Goal: Information Seeking & Learning: Learn about a topic

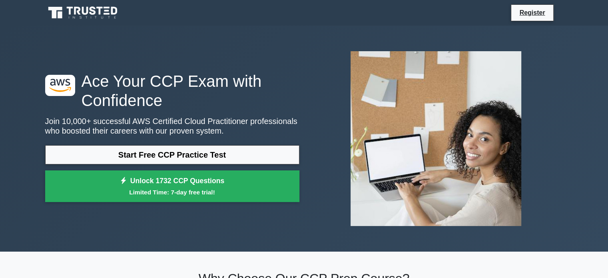
click at [196, 156] on link "Start Free CCP Practice Test" at bounding box center [172, 154] width 254 height 19
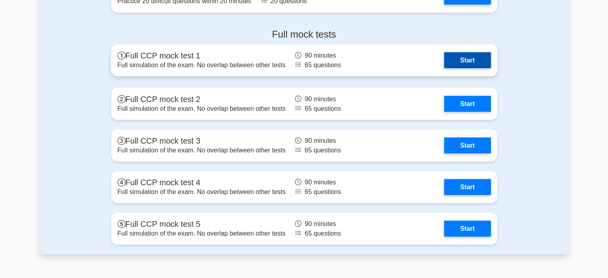
scroll to position [1513, 0]
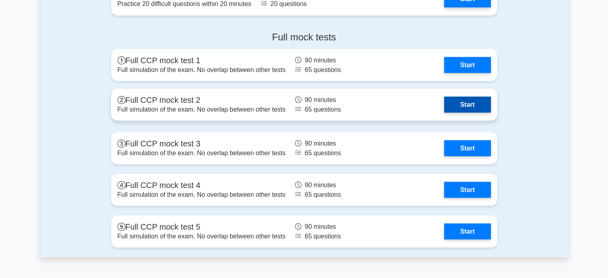
click at [446, 108] on link "Start" at bounding box center [467, 104] width 46 height 16
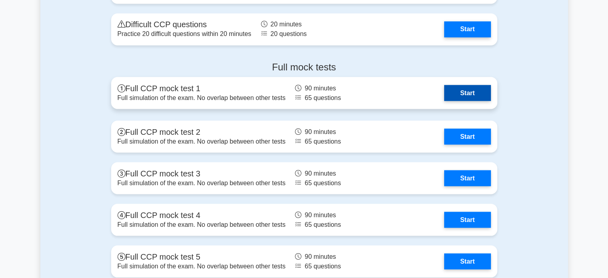
scroll to position [1483, 0]
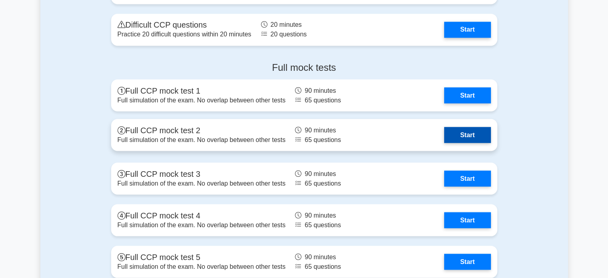
click at [458, 134] on link "Start" at bounding box center [467, 135] width 46 height 16
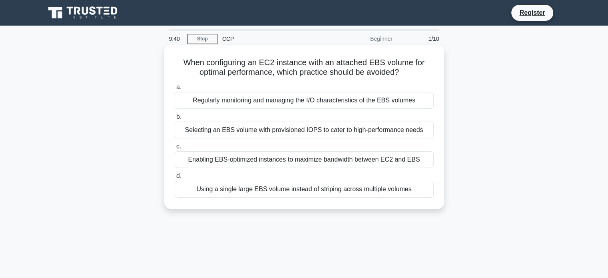
click at [260, 186] on div "Using a single large EBS volume instead of striping across multiple volumes" at bounding box center [304, 189] width 259 height 17
click at [175, 179] on input "d. Using a single large EBS volume instead of striping across multiple volumes" at bounding box center [175, 176] width 0 height 5
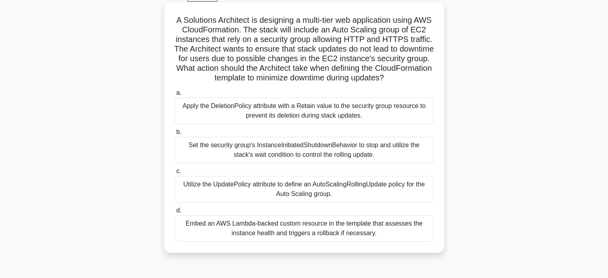
scroll to position [42, 0]
click at [289, 190] on div "Utilize the UpdatePolicy attribute to define an AutoScalingRollingUpdate policy…" at bounding box center [304, 190] width 259 height 26
click at [175, 175] on input "c. Utilize the UpdatePolicy attribute to define an AutoScalingRollingUpdate pol…" at bounding box center [175, 172] width 0 height 5
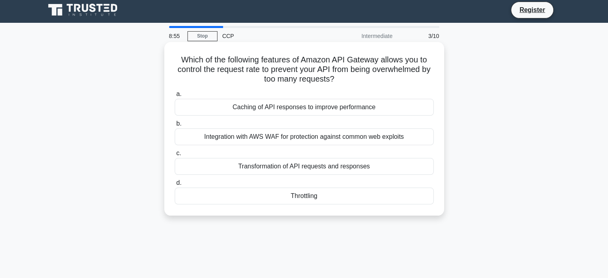
scroll to position [0, 0]
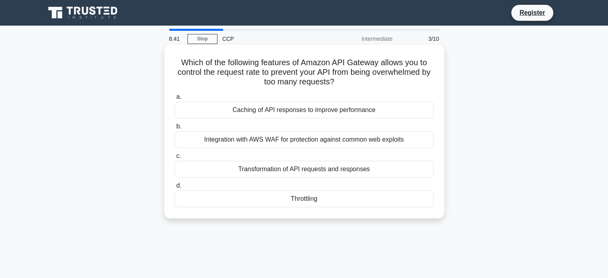
click at [292, 201] on div "Throttling" at bounding box center [304, 198] width 259 height 17
click at [175, 188] on input "d. Throttling" at bounding box center [175, 185] width 0 height 5
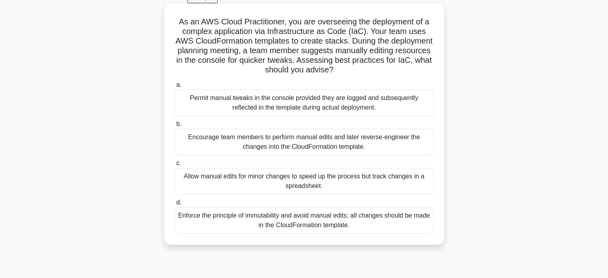
scroll to position [40, 0]
click at [280, 104] on div "Permit manual tweaks in the console provided they are logged and subsequently r…" at bounding box center [304, 103] width 259 height 26
click at [175, 88] on input "a. Permit manual tweaks in the console provided they are logged and subsequentl…" at bounding box center [175, 85] width 0 height 5
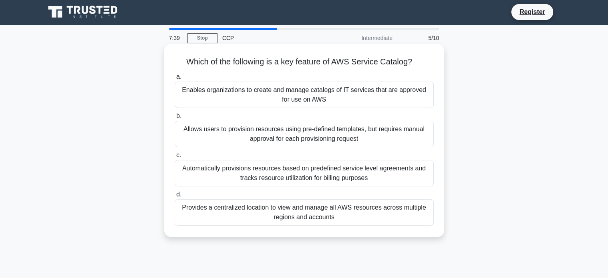
scroll to position [0, 0]
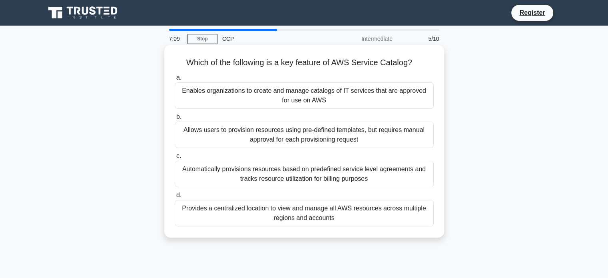
click at [271, 96] on div "Enables organizations to create and manage catalogs of IT services that are app…" at bounding box center [304, 95] width 259 height 26
click at [175, 80] on input "a. Enables organizations to create and manage catalogs of IT services that are …" at bounding box center [175, 77] width 0 height 5
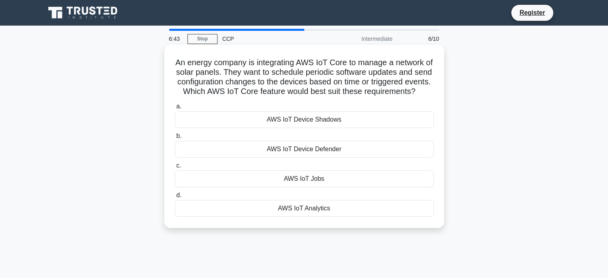
click at [297, 187] on div "AWS IoT Jobs" at bounding box center [304, 178] width 259 height 17
click at [175, 168] on input "c. AWS IoT Jobs" at bounding box center [175, 165] width 0 height 5
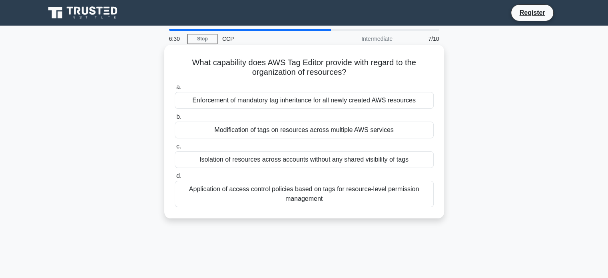
click at [270, 194] on div "Application of access control policies based on tags for resource-level permiss…" at bounding box center [304, 194] width 259 height 26
click at [175, 179] on input "d. Application of access control policies based on tags for resource-level perm…" at bounding box center [175, 176] width 0 height 5
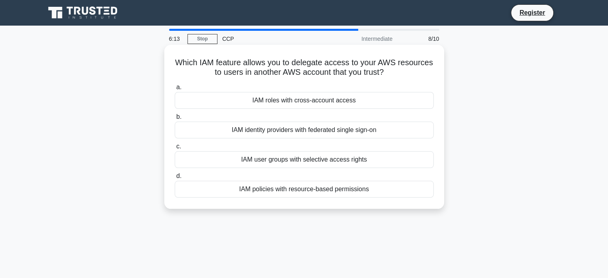
click at [248, 130] on div "IAM identity providers with federated single sign-on" at bounding box center [304, 130] width 259 height 17
click at [175, 120] on input "b. IAM identity providers with federated single sign-on" at bounding box center [175, 116] width 0 height 5
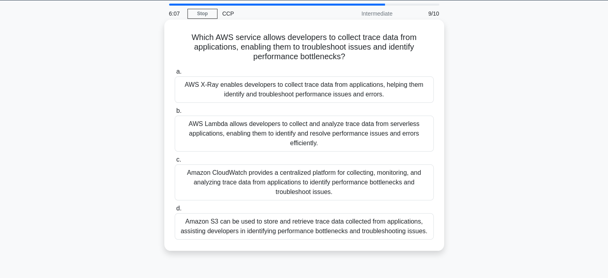
scroll to position [27, 0]
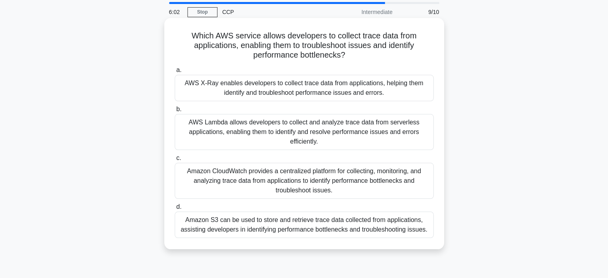
click at [246, 88] on div "AWS X-Ray enables developers to collect trace data from applications, helping t…" at bounding box center [304, 88] width 259 height 26
click at [175, 73] on input "a. AWS X-Ray enables developers to collect trace data from applications, helpin…" at bounding box center [175, 70] width 0 height 5
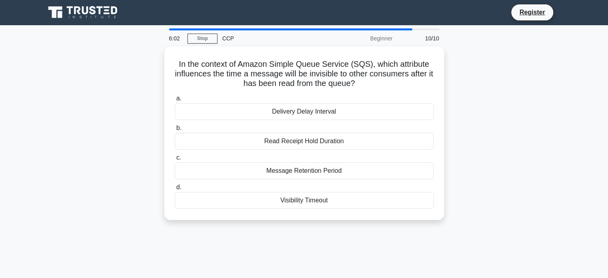
scroll to position [0, 0]
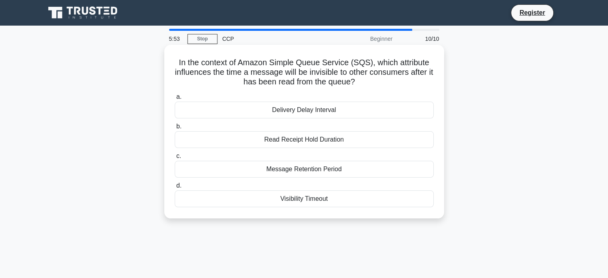
click at [311, 198] on div "Visibility Timeout" at bounding box center [304, 198] width 259 height 17
click at [175, 188] on input "d. Visibility Timeout" at bounding box center [175, 185] width 0 height 5
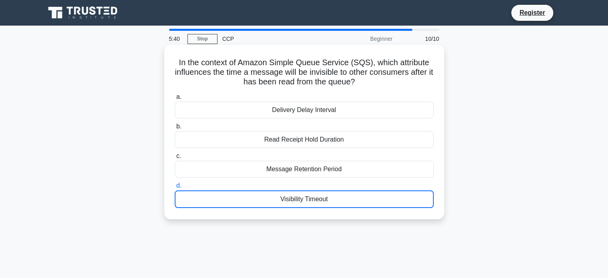
click at [389, 97] on label "a. Delivery Delay Interval" at bounding box center [304, 105] width 259 height 26
click at [175, 97] on input "a. Delivery Delay Interval" at bounding box center [175, 96] width 0 height 5
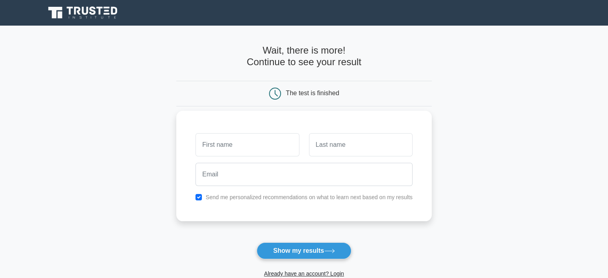
drag, startPoint x: 0, startPoint y: 0, endPoint x: 285, endPoint y: 150, distance: 321.7
click at [285, 150] on input "text" at bounding box center [248, 144] width 104 height 23
click at [274, 155] on input "NAVANEETHAN" at bounding box center [248, 144] width 104 height 23
type input "[PERSON_NAME]"
click at [336, 143] on input "text" at bounding box center [361, 144] width 104 height 23
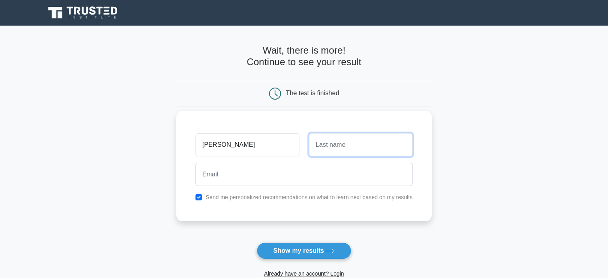
type input "S"
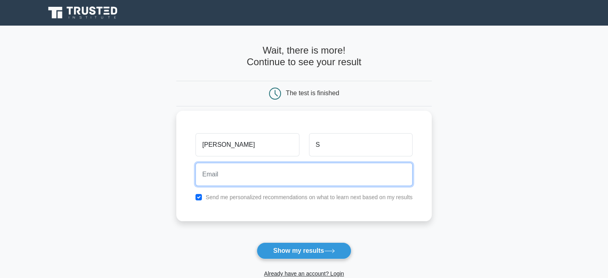
click at [322, 172] on input "email" at bounding box center [304, 174] width 217 height 23
type input "[EMAIL_ADDRESS][DOMAIN_NAME]"
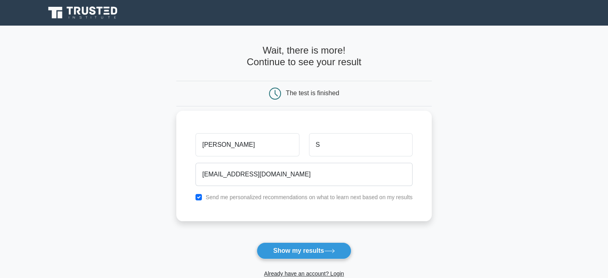
click at [203, 199] on div "Send me personalized recommendations on what to learn next based on my results" at bounding box center [304, 197] width 227 height 10
click at [200, 197] on input "checkbox" at bounding box center [199, 197] width 6 height 6
checkbox input "false"
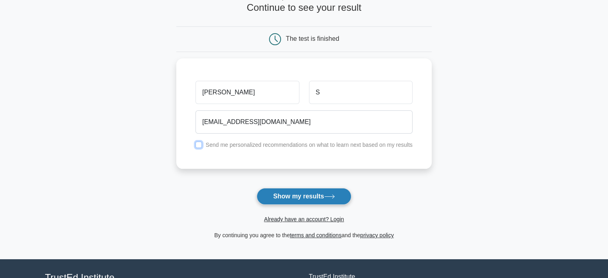
scroll to position [57, 0]
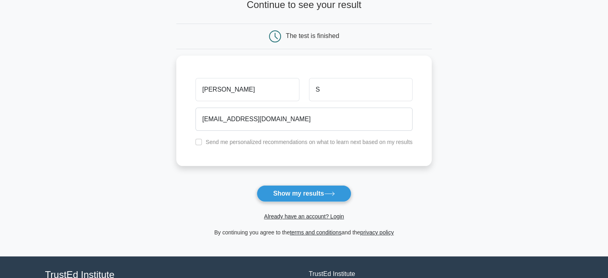
click at [278, 202] on div "Already have an account? Login" at bounding box center [303, 211] width 255 height 19
click at [288, 195] on button "Show my results" at bounding box center [304, 193] width 94 height 17
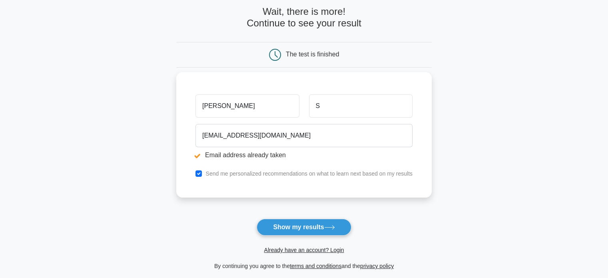
scroll to position [79, 0]
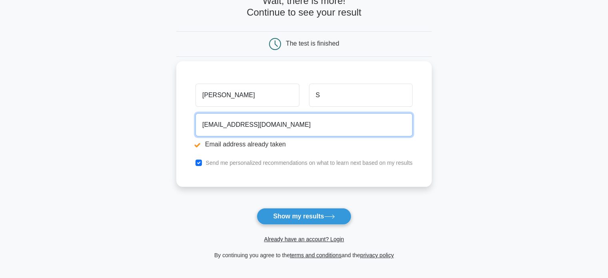
drag, startPoint x: 269, startPoint y: 125, endPoint x: 200, endPoint y: 123, distance: 69.6
click at [200, 123] on input "navaneethanselvakumar@gmail.com" at bounding box center [304, 124] width 217 height 23
type input "navsnow2001@gmail.com"
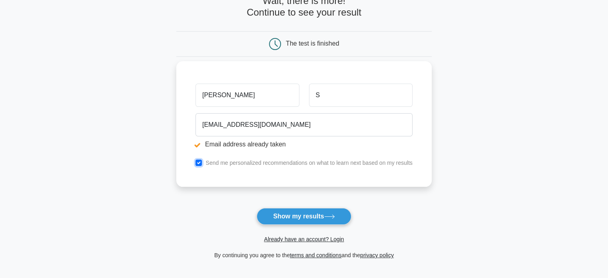
click at [200, 164] on input "checkbox" at bounding box center [199, 163] width 6 height 6
checkbox input "false"
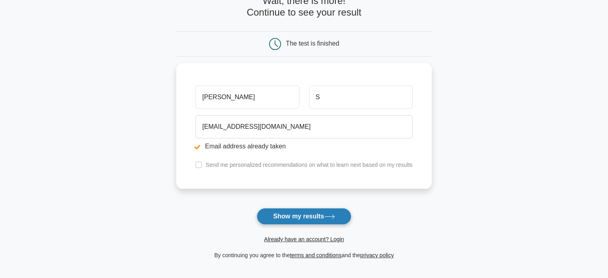
click at [305, 210] on button "Show my results" at bounding box center [304, 216] width 94 height 17
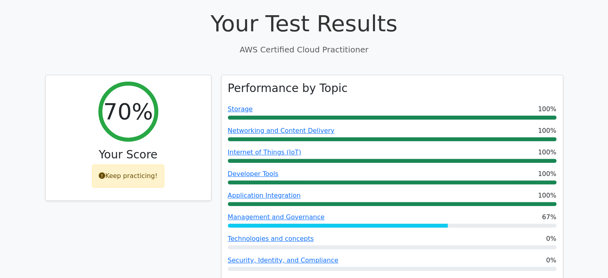
scroll to position [254, 0]
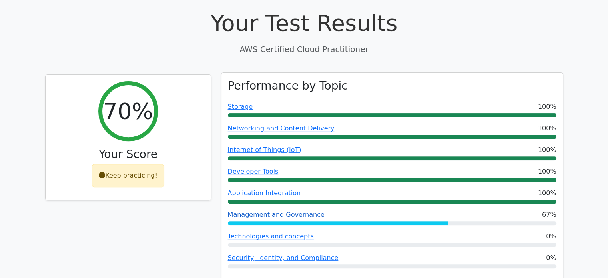
click at [275, 211] on link "Management and Governance" at bounding box center [276, 215] width 97 height 8
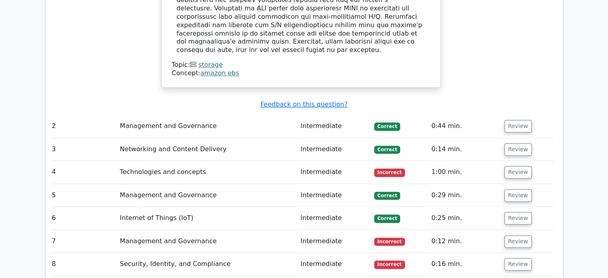
scroll to position [999, 0]
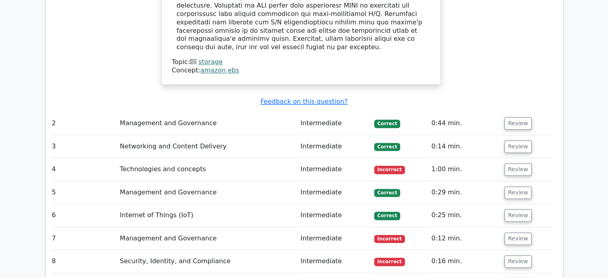
click at [307, 158] on td "Intermediate" at bounding box center [334, 169] width 74 height 23
click at [506, 163] on button "Review" at bounding box center [518, 169] width 27 height 12
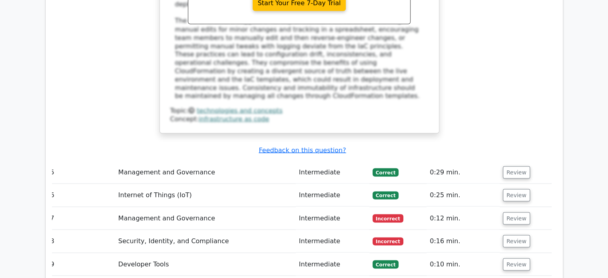
scroll to position [1493, 0]
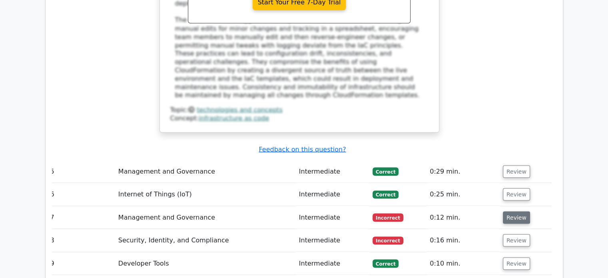
click at [517, 211] on button "Review" at bounding box center [516, 217] width 27 height 12
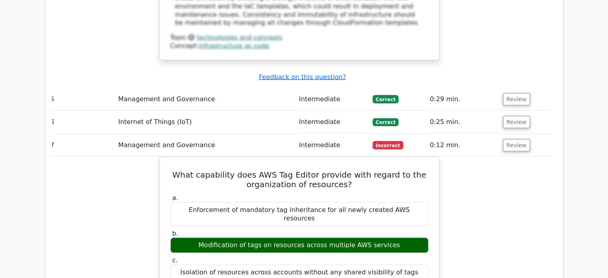
scroll to position [1572, 0]
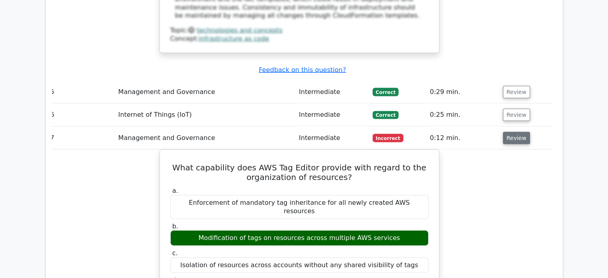
click at [510, 132] on button "Review" at bounding box center [516, 138] width 27 height 12
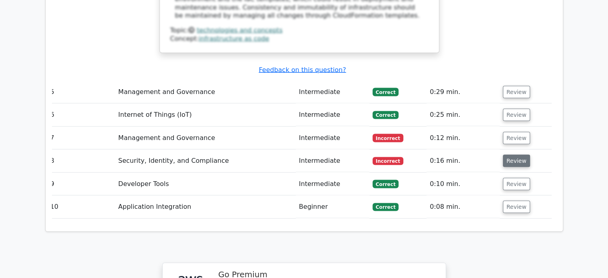
click at [506, 155] on button "Review" at bounding box center [516, 161] width 27 height 12
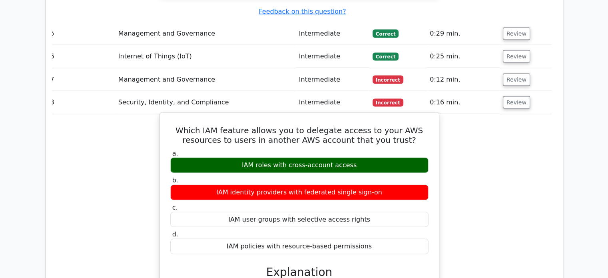
scroll to position [1626, 0]
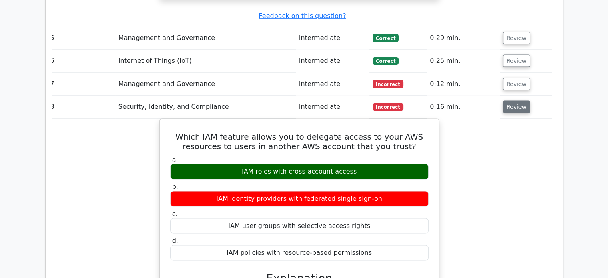
click at [522, 101] on button "Review" at bounding box center [516, 107] width 27 height 12
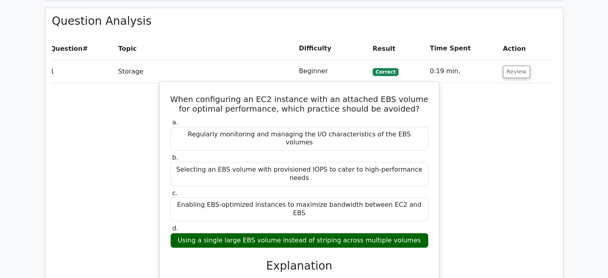
scroll to position [0, 0]
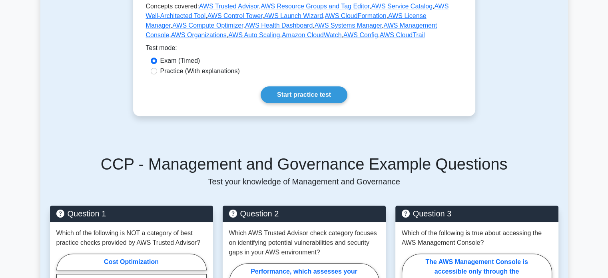
scroll to position [259, 0]
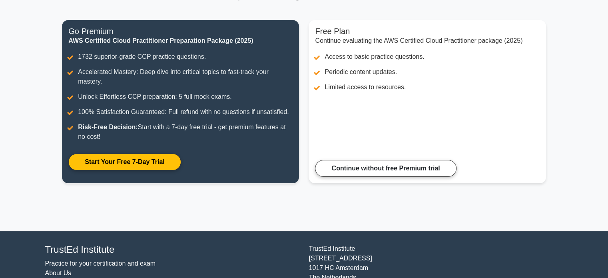
scroll to position [131, 0]
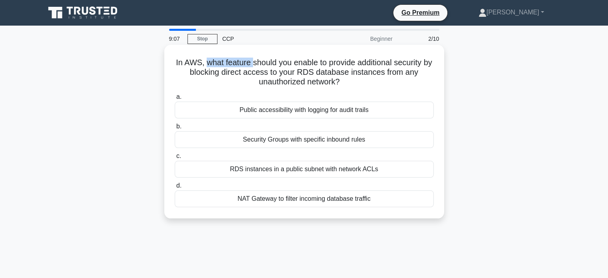
drag, startPoint x: 209, startPoint y: 64, endPoint x: 256, endPoint y: 65, distance: 47.2
click at [256, 65] on h5 "In AWS, what feature should you enable to provide additional security by blocki…" at bounding box center [304, 73] width 261 height 30
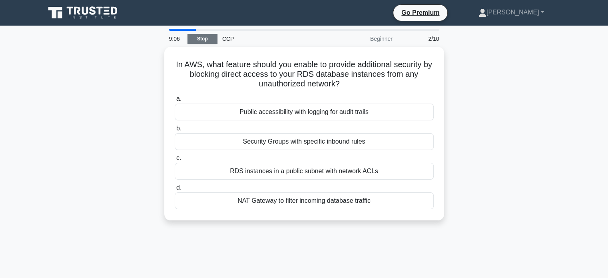
click at [192, 38] on link "Stop" at bounding box center [203, 39] width 30 height 10
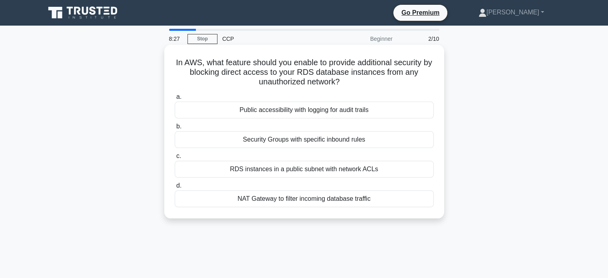
click at [278, 144] on div "Security Groups with specific inbound rules" at bounding box center [304, 139] width 259 height 17
click at [175, 129] on input "b. Security Groups with specific inbound rules" at bounding box center [175, 126] width 0 height 5
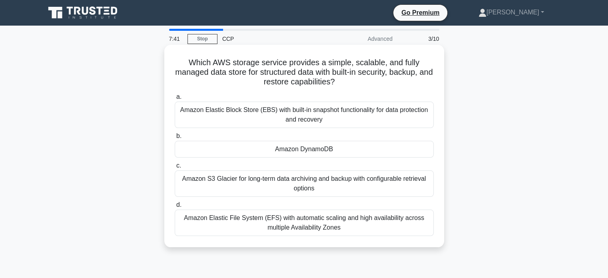
click at [275, 148] on div "Amazon DynamoDB" at bounding box center [304, 149] width 259 height 17
click at [175, 139] on input "b. Amazon DynamoDB" at bounding box center [175, 136] width 0 height 5
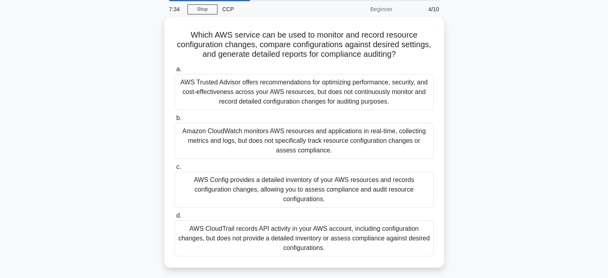
scroll to position [34, 0]
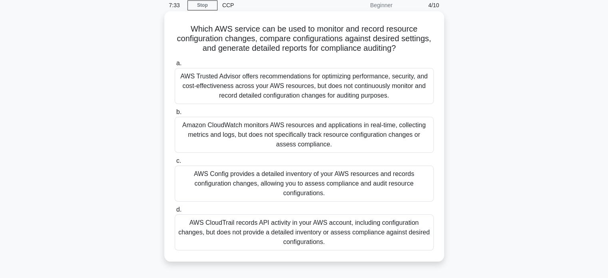
click at [281, 187] on div "AWS Config provides a detailed inventory of your AWS resources and records conf…" at bounding box center [304, 184] width 259 height 36
click at [175, 164] on input "c. AWS Config provides a detailed inventory of your AWS resources and records c…" at bounding box center [175, 160] width 0 height 5
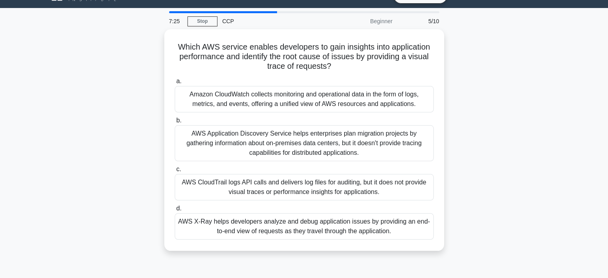
scroll to position [19, 0]
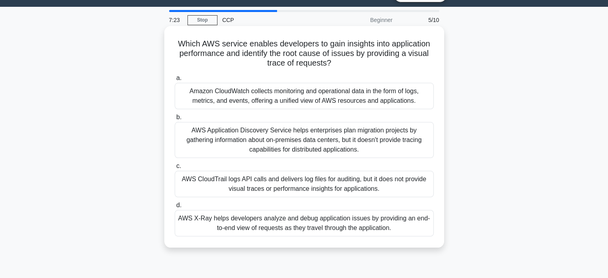
click at [273, 216] on div "AWS X-Ray helps developers analyze and debug application issues by providing an…" at bounding box center [304, 223] width 259 height 26
click at [175, 208] on input "d. AWS X-Ray helps developers analyze and debug application issues by providing…" at bounding box center [175, 205] width 0 height 5
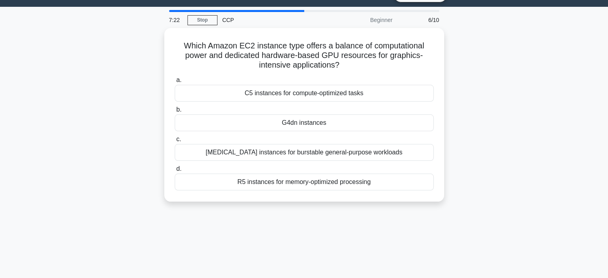
scroll to position [0, 0]
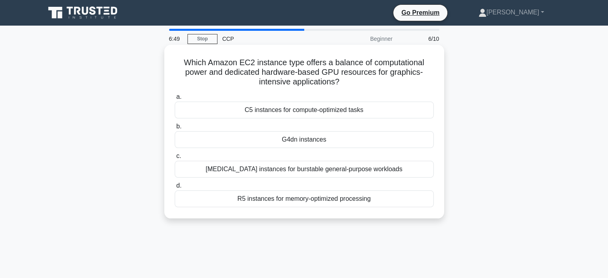
click at [316, 137] on div "G4dn instances" at bounding box center [304, 139] width 259 height 17
click at [175, 129] on input "b. G4dn instances" at bounding box center [175, 126] width 0 height 5
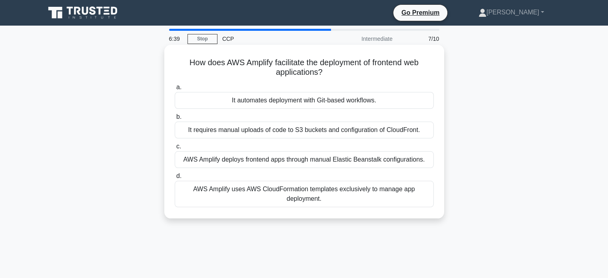
click at [279, 193] on div "AWS Amplify uses AWS CloudFormation templates exclusively to manage app deploym…" at bounding box center [304, 194] width 259 height 26
click at [175, 179] on input "d. AWS Amplify uses AWS CloudFormation templates exclusively to manage app depl…" at bounding box center [175, 176] width 0 height 5
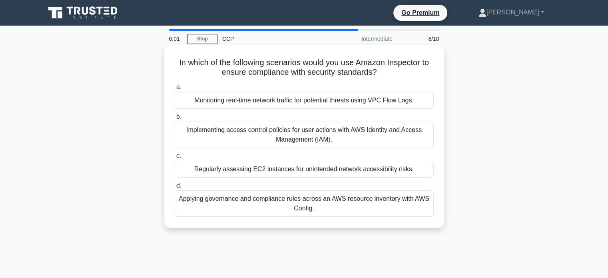
click at [264, 201] on div "Applying governance and compliance rules across an AWS resource inventory with …" at bounding box center [304, 203] width 259 height 26
click at [175, 188] on input "d. Applying governance and compliance rules across an AWS resource inventory wi…" at bounding box center [175, 185] width 0 height 5
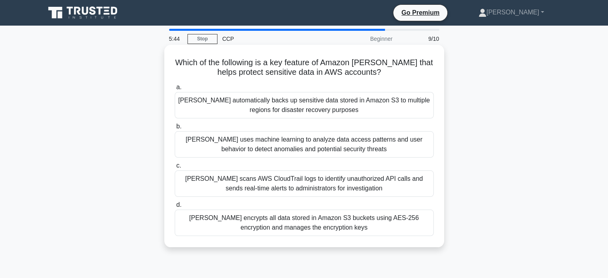
click at [304, 224] on div "Macie encrypts all data stored in Amazon S3 buckets using AES-256 encryption an…" at bounding box center [304, 223] width 259 height 26
click at [175, 208] on input "d. Macie encrypts all data stored in Amazon S3 buckets using AES-256 encryption…" at bounding box center [175, 204] width 0 height 5
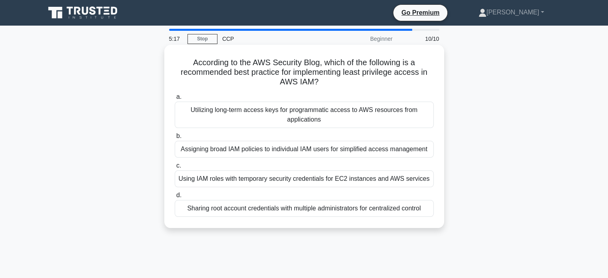
click at [287, 179] on div "Using IAM roles with temporary security credentials for EC2 instances and AWS s…" at bounding box center [304, 178] width 259 height 17
click at [175, 168] on input "c. Using IAM roles with temporary security credentials for EC2 instances and AW…" at bounding box center [175, 165] width 0 height 5
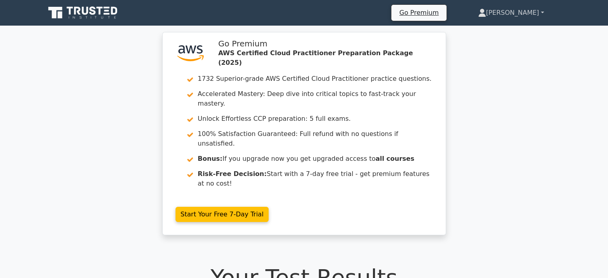
click at [534, 12] on link "[PERSON_NAME]" at bounding box center [511, 13] width 104 height 16
click at [507, 28] on link "Profile" at bounding box center [490, 31] width 63 height 13
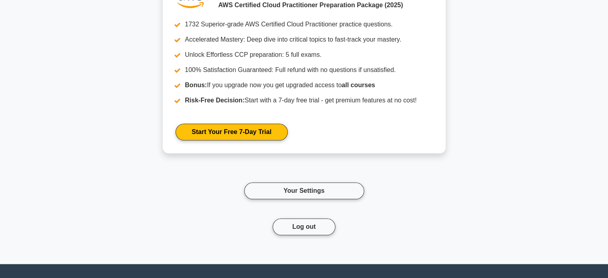
scroll to position [925, 0]
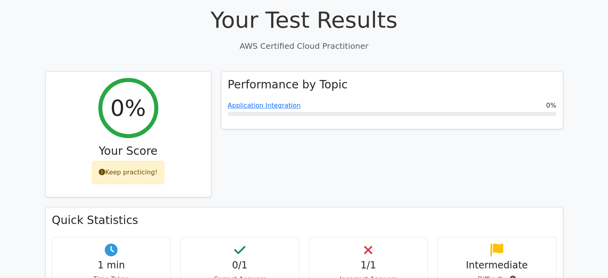
scroll to position [274, 0]
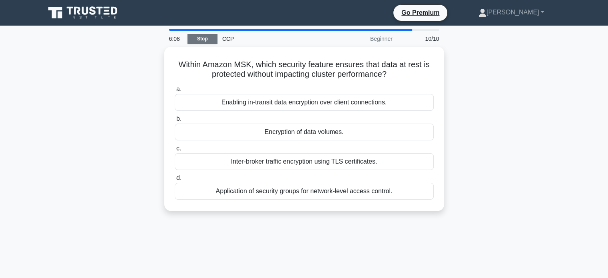
click at [192, 40] on link "Stop" at bounding box center [203, 39] width 30 height 10
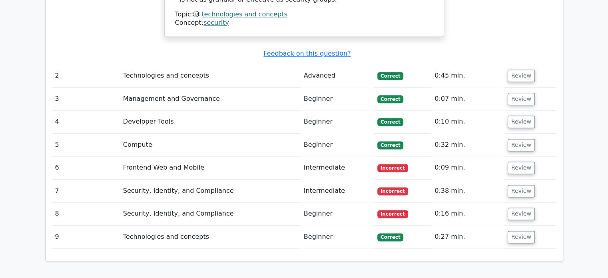
scroll to position [1022, 0]
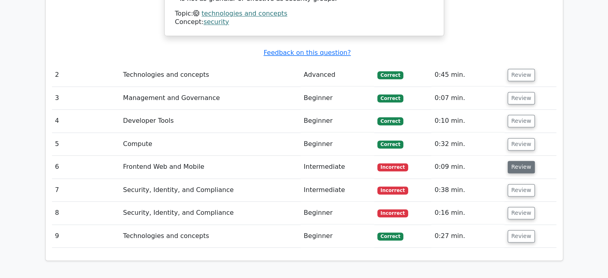
click at [517, 161] on button "Review" at bounding box center [521, 167] width 27 height 12
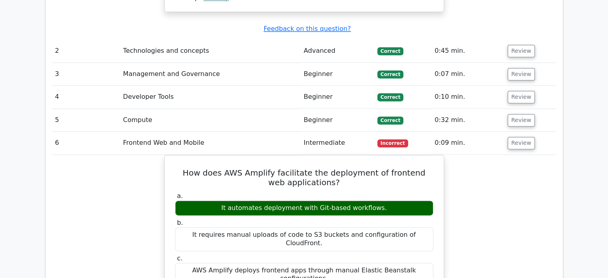
scroll to position [1046, 0]
click at [526, 137] on button "Review" at bounding box center [521, 143] width 27 height 12
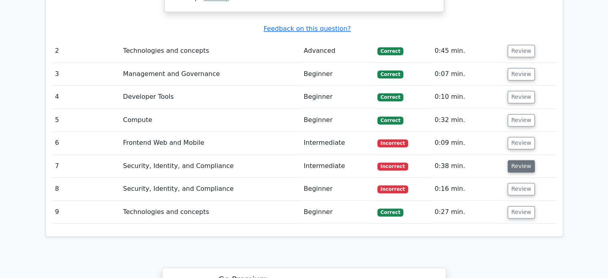
click at [515, 160] on button "Review" at bounding box center [521, 166] width 27 height 12
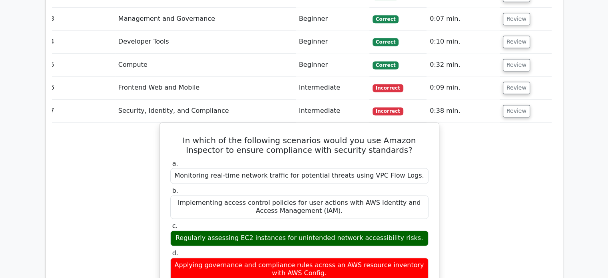
scroll to position [1102, 0]
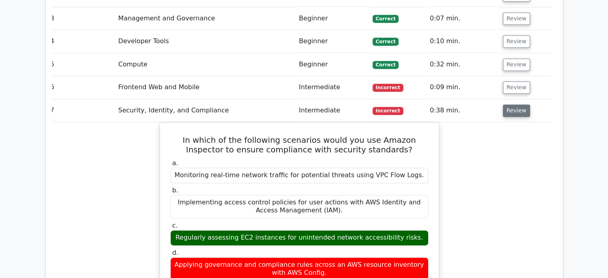
click at [510, 104] on button "Review" at bounding box center [516, 110] width 27 height 12
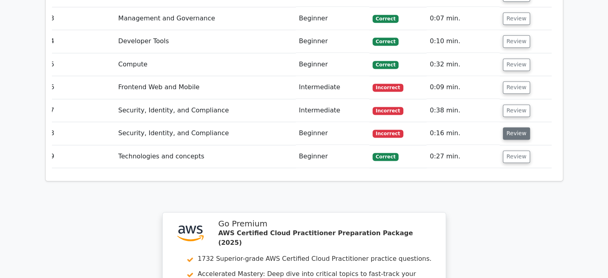
click at [510, 127] on button "Review" at bounding box center [516, 133] width 27 height 12
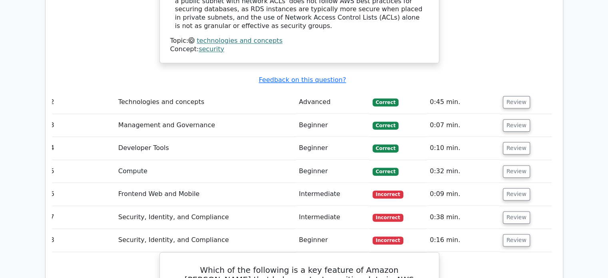
scroll to position [994, 0]
click at [518, 234] on button "Review" at bounding box center [516, 240] width 27 height 12
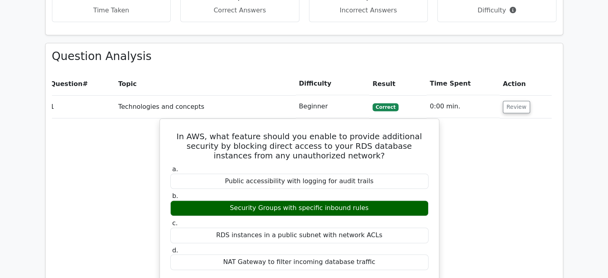
scroll to position [0, 0]
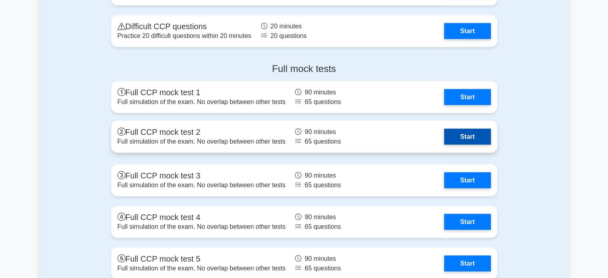
click at [452, 136] on link "Start" at bounding box center [467, 137] width 46 height 16
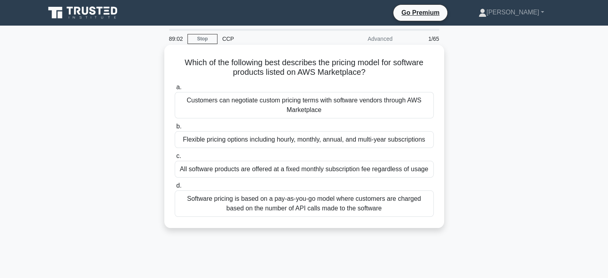
click at [260, 201] on div "Software pricing is based on a pay-as-you-go model where customers are charged …" at bounding box center [304, 203] width 259 height 26
click at [175, 188] on input "d. Software pricing is based on a pay-as-you-go model where customers are charg…" at bounding box center [175, 185] width 0 height 5
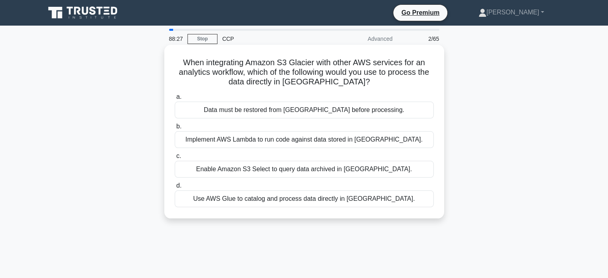
click at [261, 113] on div "Data must be restored from [GEOGRAPHIC_DATA] before processing." at bounding box center [304, 110] width 259 height 17
click at [175, 100] on input "a. Data must be restored from [GEOGRAPHIC_DATA] before processing." at bounding box center [175, 96] width 0 height 5
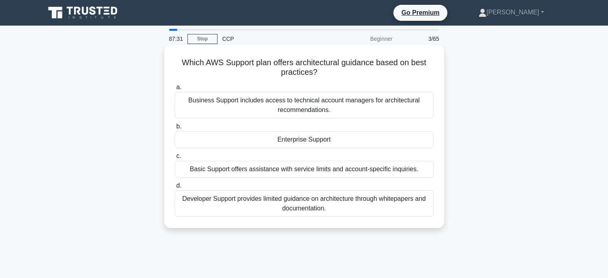
click at [226, 202] on div "Developer Support provides limited guidance on architecture through whitepapers…" at bounding box center [304, 203] width 259 height 26
click at [175, 188] on input "d. Developer Support provides limited guidance on architecture through whitepap…" at bounding box center [175, 185] width 0 height 5
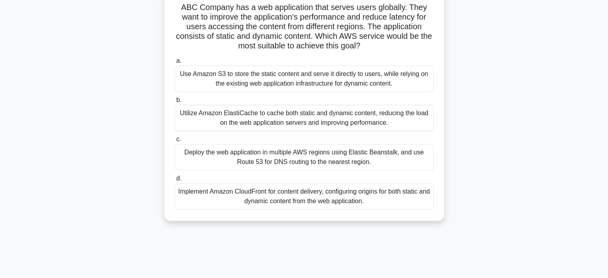
scroll to position [56, 0]
click at [278, 201] on div "Implement Amazon CloudFront for content delivery, configuring origins for both …" at bounding box center [304, 196] width 259 height 26
click at [175, 181] on input "d. Implement Amazon CloudFront for content delivery, configuring origins for bo…" at bounding box center [175, 178] width 0 height 5
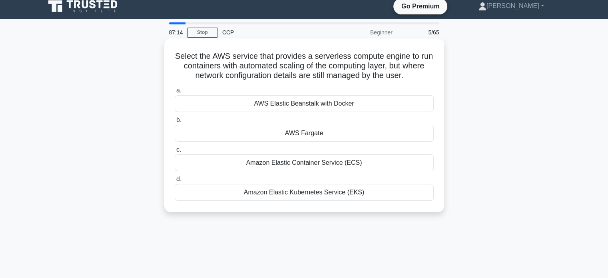
scroll to position [0, 0]
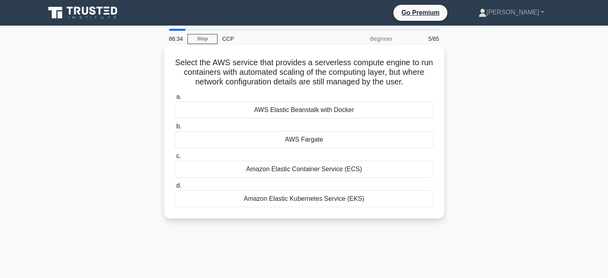
click at [343, 142] on div "AWS Fargate" at bounding box center [304, 139] width 259 height 17
click at [175, 129] on input "b. AWS Fargate" at bounding box center [175, 126] width 0 height 5
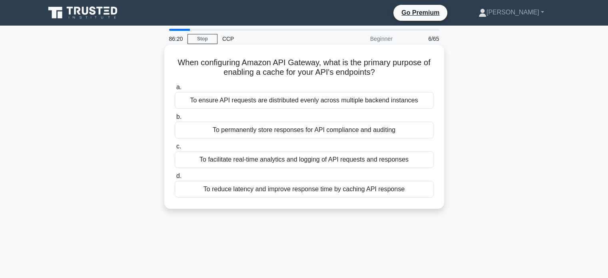
click at [270, 188] on div "To reduce latency and improve response time by caching API response" at bounding box center [304, 189] width 259 height 17
click at [175, 179] on input "d. To reduce latency and improve response time by caching API response" at bounding box center [175, 176] width 0 height 5
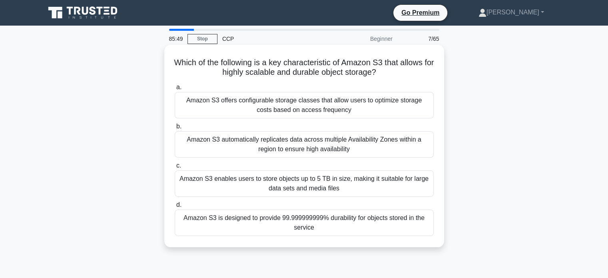
click at [290, 138] on div "Amazon S3 automatically replicates data across multiple Availability Zones with…" at bounding box center [304, 144] width 259 height 26
click at [175, 129] on input "b. Amazon S3 automatically replicates data across multiple Availability Zones w…" at bounding box center [175, 126] width 0 height 5
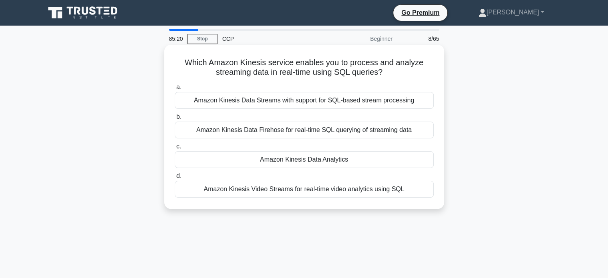
click at [299, 163] on div "Amazon Kinesis Data Analytics" at bounding box center [304, 159] width 259 height 17
click at [175, 149] on input "c. Amazon Kinesis Data Analytics" at bounding box center [175, 146] width 0 height 5
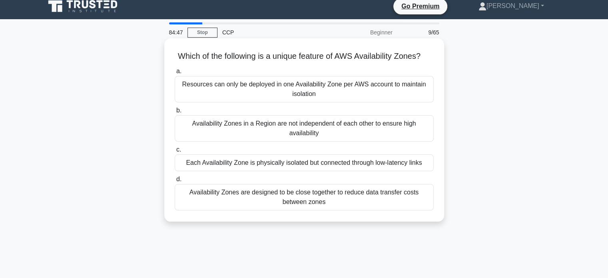
scroll to position [6, 0]
click at [285, 171] on div "Each Availability Zone is physically isolated but connected through low-latency…" at bounding box center [304, 162] width 259 height 17
click at [175, 152] on input "c. Each Availability Zone is physically isolated but connected through low-late…" at bounding box center [175, 149] width 0 height 5
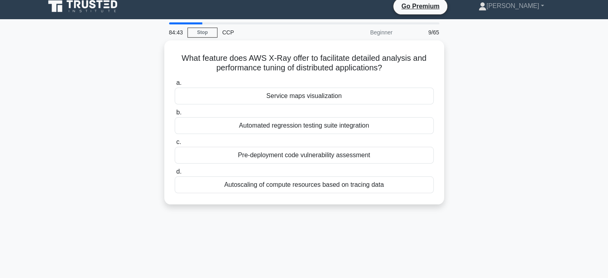
scroll to position [0, 0]
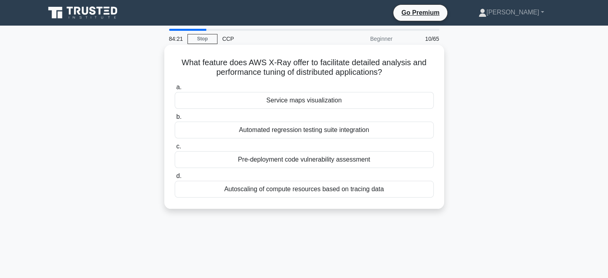
click at [287, 192] on div "Autoscaling of compute resources based on tracing data" at bounding box center [304, 189] width 259 height 17
click at [175, 179] on input "d. Autoscaling of compute resources based on tracing data" at bounding box center [175, 176] width 0 height 5
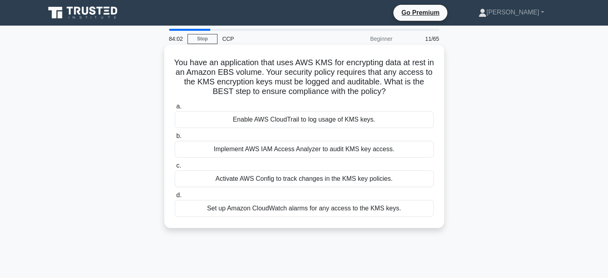
click at [268, 122] on div "Enable AWS CloudTrail to log usage of KMS keys." at bounding box center [304, 119] width 259 height 17
click at [175, 109] on input "a. Enable AWS CloudTrail to log usage of KMS keys." at bounding box center [175, 106] width 0 height 5
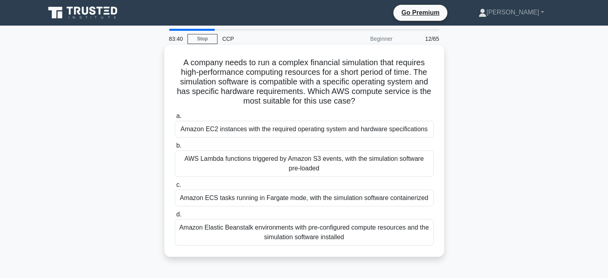
click at [302, 131] on div "Amazon EC2 instances with the required operating system and hardware specificat…" at bounding box center [304, 129] width 259 height 17
click at [175, 119] on input "a. Amazon EC2 instances with the required operating system and hardware specifi…" at bounding box center [175, 116] width 0 height 5
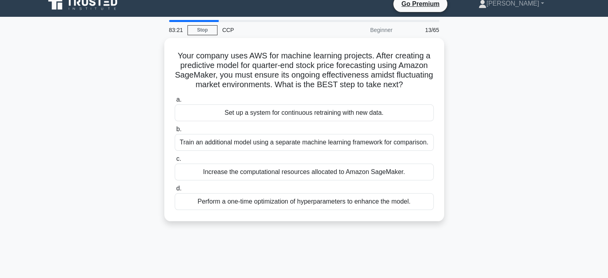
scroll to position [4, 0]
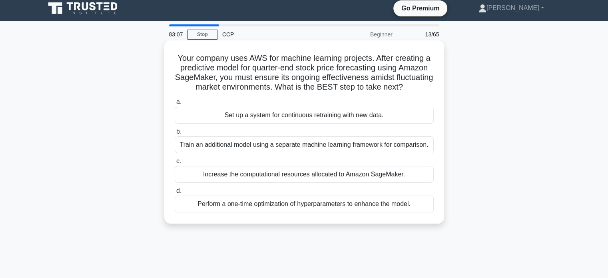
click at [281, 124] on div "Set up a system for continuous retraining with new data." at bounding box center [304, 115] width 259 height 17
click at [175, 105] on input "a. Set up a system for continuous retraining with new data." at bounding box center [175, 102] width 0 height 5
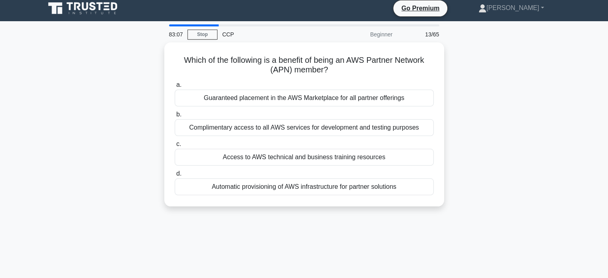
scroll to position [0, 0]
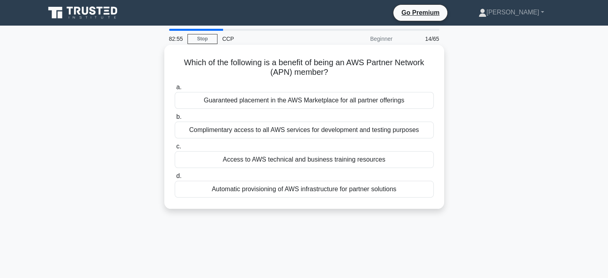
click at [265, 158] on div "Access to AWS technical and business training resources" at bounding box center [304, 159] width 259 height 17
click at [175, 149] on input "c. Access to AWS technical and business training resources" at bounding box center [175, 146] width 0 height 5
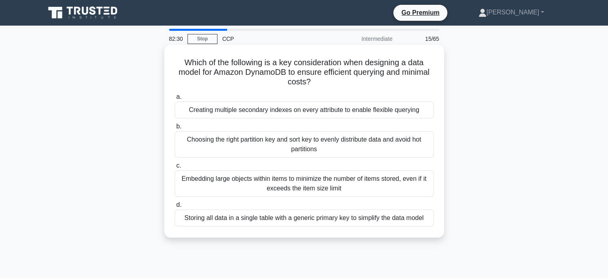
click at [248, 144] on div "Choosing the right partition key and sort key to evenly distribute data and avo…" at bounding box center [304, 144] width 259 height 26
click at [175, 129] on input "b. Choosing the right partition key and sort key to evenly distribute data and …" at bounding box center [175, 126] width 0 height 5
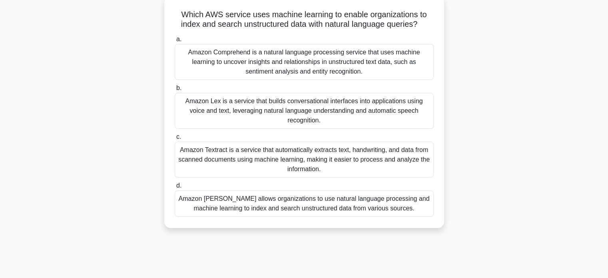
scroll to position [49, 0]
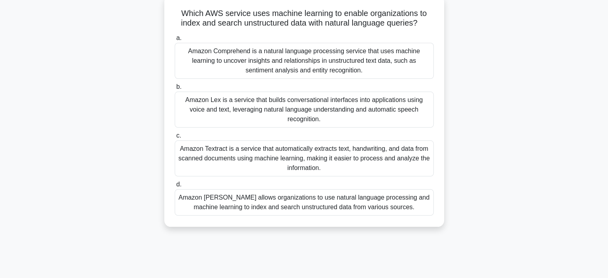
click at [288, 206] on div "a. Amazon Comprehend is a natural language processing service that uses machine…" at bounding box center [304, 125] width 269 height 186
click at [278, 200] on div "Amazon Kendra allows organizations to use natural language processing and machi…" at bounding box center [304, 202] width 259 height 26
click at [175, 187] on input "d. Amazon Kendra allows organizations to use natural language processing and ma…" at bounding box center [175, 184] width 0 height 5
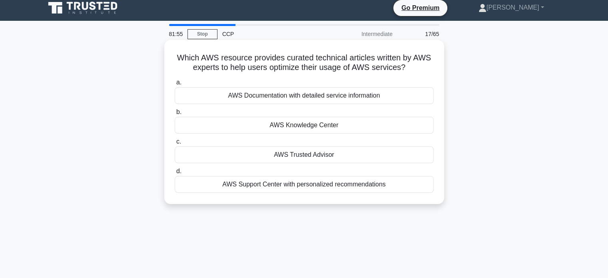
scroll to position [0, 0]
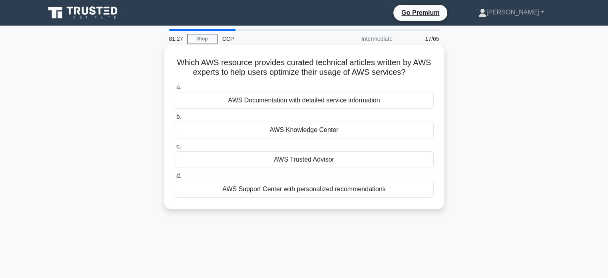
click at [257, 128] on div "AWS Knowledge Center" at bounding box center [304, 130] width 259 height 17
click at [175, 120] on input "b. AWS Knowledge Center" at bounding box center [175, 116] width 0 height 5
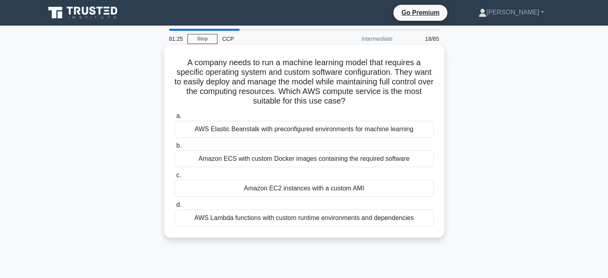
click at [232, 66] on h5 "A company needs to run a machine learning model that requires a specific operat…" at bounding box center [304, 82] width 261 height 49
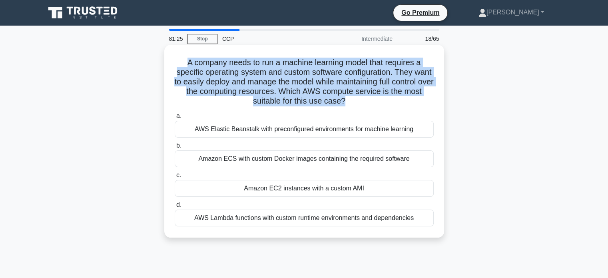
click at [232, 66] on h5 "A company needs to run a machine learning model that requires a specific operat…" at bounding box center [304, 82] width 261 height 49
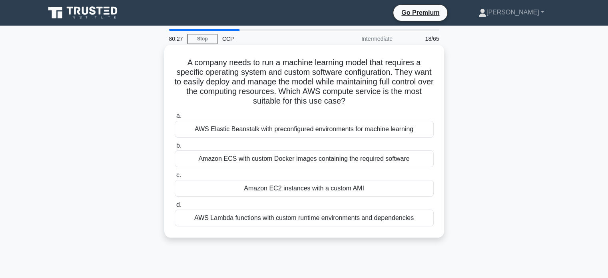
click at [225, 135] on div "AWS Elastic Beanstalk with preconfigured environments for machine learning" at bounding box center [304, 129] width 259 height 17
click at [175, 119] on input "a. AWS Elastic Beanstalk with preconfigured environments for machine learning" at bounding box center [175, 116] width 0 height 5
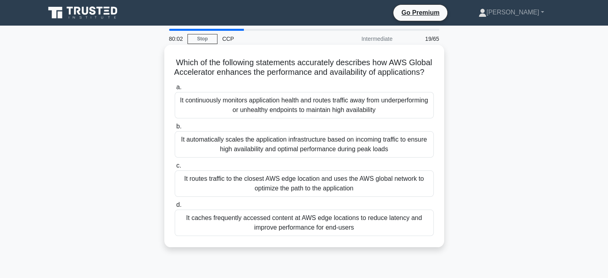
click at [301, 112] on div "It continuously monitors application health and routes traffic away from underp…" at bounding box center [304, 105] width 259 height 26
click at [175, 90] on input "a. It continuously monitors application health and routes traffic away from und…" at bounding box center [175, 87] width 0 height 5
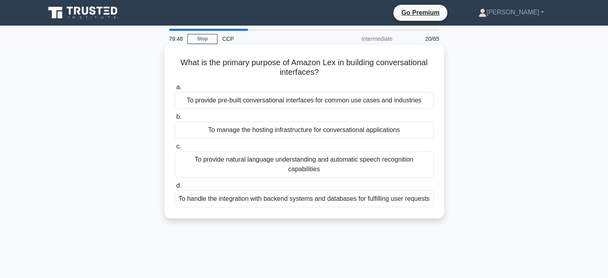
click at [302, 159] on div "To provide natural language understanding and automatic speech recognition capa…" at bounding box center [304, 164] width 259 height 26
click at [175, 149] on input "c. To provide natural language understanding and automatic speech recognition c…" at bounding box center [175, 146] width 0 height 5
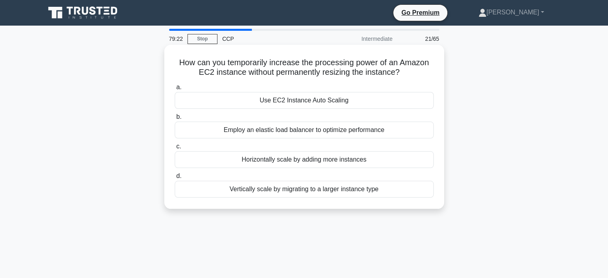
click at [290, 159] on div "Horizontally scale by adding more instances" at bounding box center [304, 159] width 259 height 17
click at [175, 149] on input "c. Horizontally scale by adding more instances" at bounding box center [175, 146] width 0 height 5
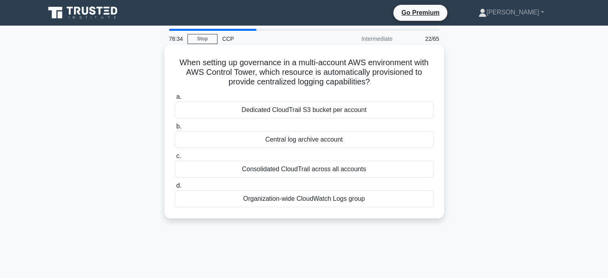
click at [305, 200] on div "Organization-wide CloudWatch Logs group" at bounding box center [304, 198] width 259 height 17
click at [175, 188] on input "d. Organization-wide CloudWatch Logs group" at bounding box center [175, 185] width 0 height 5
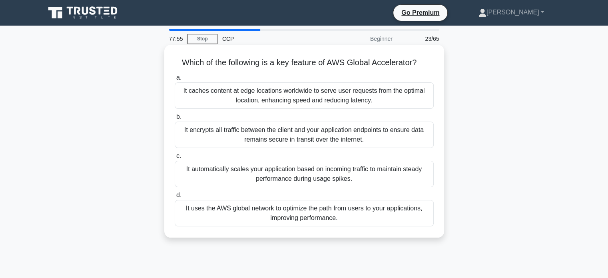
click at [287, 212] on div "It uses the AWS global network to optimize the path from users to your applicat…" at bounding box center [304, 213] width 259 height 26
click at [175, 198] on input "d. It uses the AWS global network to optimize the path from users to your appli…" at bounding box center [175, 195] width 0 height 5
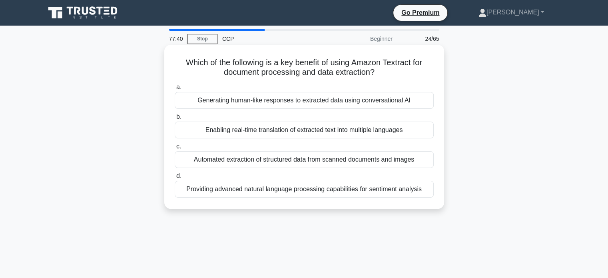
click at [262, 160] on div "Automated extraction of structured data from scanned documents and images" at bounding box center [304, 159] width 259 height 17
click at [175, 149] on input "c. Automated extraction of structured data from scanned documents and images" at bounding box center [175, 146] width 0 height 5
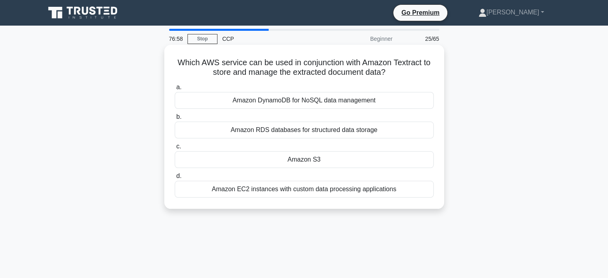
click at [291, 161] on div "Amazon S3" at bounding box center [304, 159] width 259 height 17
click at [175, 149] on input "c. Amazon S3" at bounding box center [175, 146] width 0 height 5
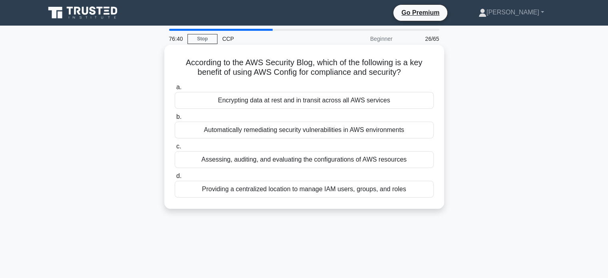
click at [300, 161] on div "Assessing, auditing, and evaluating the configurations of AWS resources" at bounding box center [304, 159] width 259 height 17
click at [175, 149] on input "c. Assessing, auditing, and evaluating the configurations of AWS resources" at bounding box center [175, 146] width 0 height 5
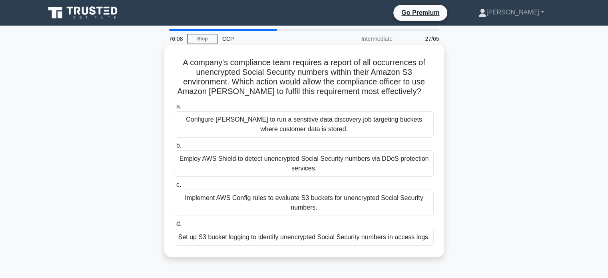
click at [264, 126] on div "Configure Macie to run a sensitive data discovery job targeting buckets where c…" at bounding box center [304, 124] width 259 height 26
click at [175, 109] on input "a. Configure Macie to run a sensitive data discovery job targeting buckets wher…" at bounding box center [175, 106] width 0 height 5
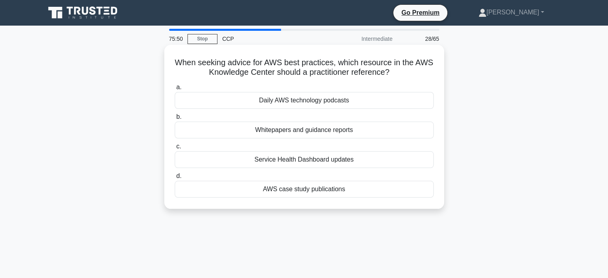
click at [294, 132] on div "Whitepapers and guidance reports" at bounding box center [304, 130] width 259 height 17
click at [175, 120] on input "b. Whitepapers and guidance reports" at bounding box center [175, 116] width 0 height 5
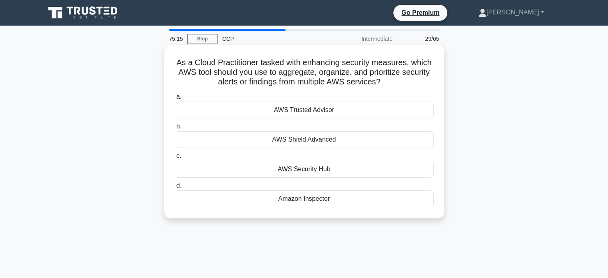
click at [316, 166] on div "AWS Security Hub" at bounding box center [304, 169] width 259 height 17
click at [175, 159] on input "c. AWS Security Hub" at bounding box center [175, 156] width 0 height 5
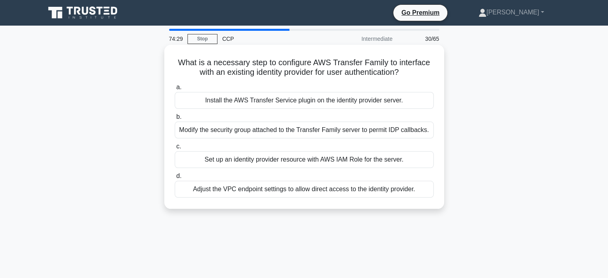
click at [293, 161] on div "Set up an identity provider resource with AWS IAM Role for the server." at bounding box center [304, 159] width 259 height 17
click at [175, 149] on input "c. Set up an identity provider resource with AWS IAM Role for the server." at bounding box center [175, 146] width 0 height 5
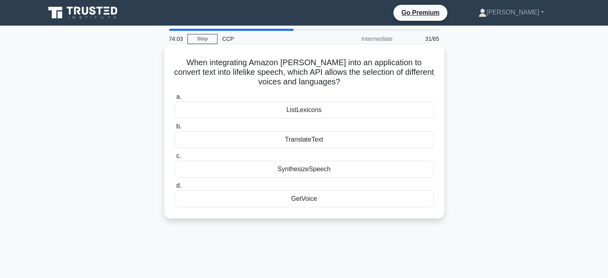
click at [306, 198] on div "GetVoice" at bounding box center [304, 198] width 259 height 17
click at [175, 188] on input "d. GetVoice" at bounding box center [175, 185] width 0 height 5
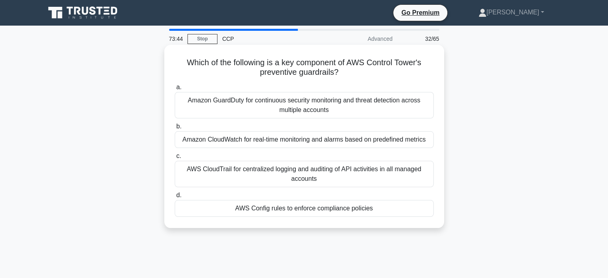
click at [287, 99] on div "Amazon GuardDuty for continuous security monitoring and threat detection across…" at bounding box center [304, 105] width 259 height 26
click at [175, 90] on input "a. Amazon GuardDuty for continuous security monitoring and threat detection acr…" at bounding box center [175, 87] width 0 height 5
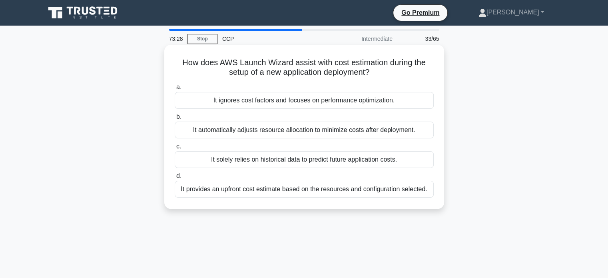
click at [259, 187] on div "It provides an upfront cost estimate based on the resources and configuration s…" at bounding box center [304, 189] width 259 height 17
click at [175, 179] on input "d. It provides an upfront cost estimate based on the resources and configuratio…" at bounding box center [175, 176] width 0 height 5
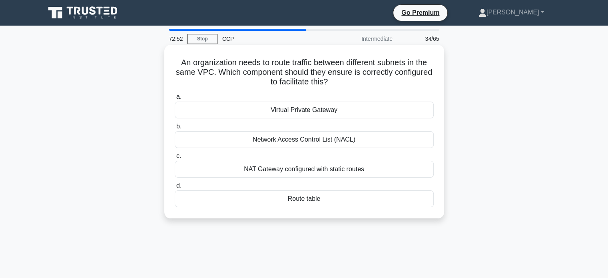
click at [305, 111] on div "Virtual Private Gateway" at bounding box center [304, 110] width 259 height 17
click at [175, 100] on input "a. Virtual Private Gateway" at bounding box center [175, 96] width 0 height 5
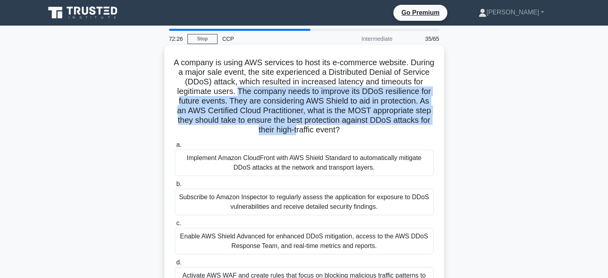
drag, startPoint x: 250, startPoint y: 90, endPoint x: 317, endPoint y: 131, distance: 79.1
click at [317, 131] on h5 "A company is using AWS services to host its e-commerce website. During a major …" at bounding box center [304, 97] width 261 height 78
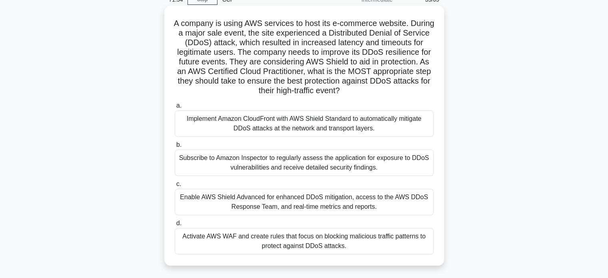
scroll to position [40, 0]
click at [319, 198] on div "Enable AWS Shield Advanced for enhanced DDoS mitigation, access to the AWS DDoS…" at bounding box center [304, 201] width 259 height 26
click at [175, 186] on input "c. Enable AWS Shield Advanced for enhanced DDoS mitigation, access to the AWS D…" at bounding box center [175, 183] width 0 height 5
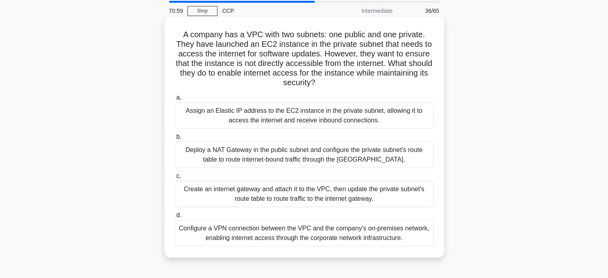
scroll to position [40, 0]
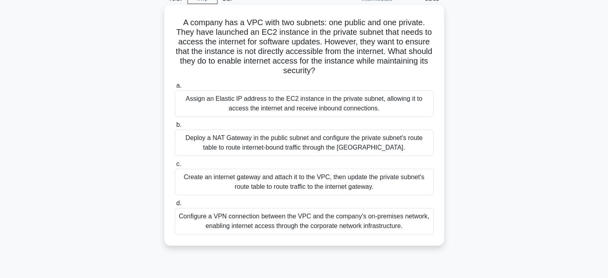
click at [272, 183] on div "Create an internet gateway and attach it to the VPC, then update the private su…" at bounding box center [304, 182] width 259 height 26
click at [175, 167] on input "c. Create an internet gateway and attach it to the VPC, then update the private…" at bounding box center [175, 164] width 0 height 5
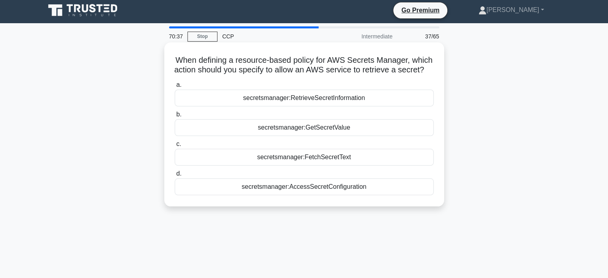
scroll to position [0, 0]
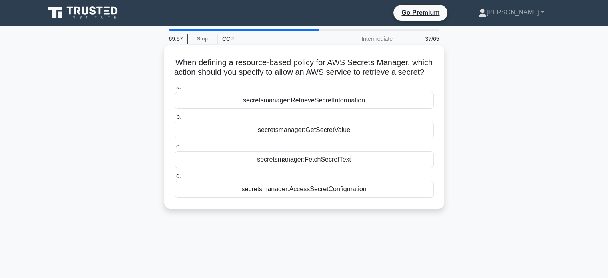
click at [326, 198] on div "secretsmanager:AccessSecretConfiguration" at bounding box center [304, 189] width 259 height 17
click at [175, 179] on input "d. secretsmanager:AccessSecretConfiguration" at bounding box center [175, 176] width 0 height 5
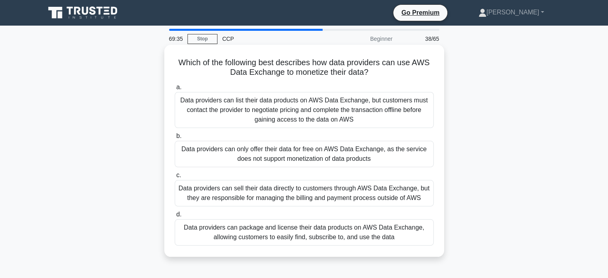
click at [303, 231] on div "Data providers can package and license their data products on AWS Data Exchange…" at bounding box center [304, 232] width 259 height 26
click at [175, 217] on input "d. Data providers can package and license their data products on AWS Data Excha…" at bounding box center [175, 214] width 0 height 5
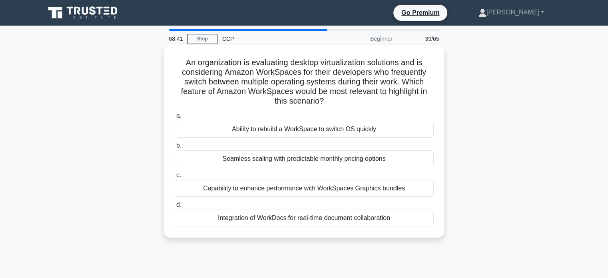
click at [267, 131] on div "Ability to rebuild a WorkSpace to switch OS quickly" at bounding box center [304, 129] width 259 height 17
click at [175, 119] on input "a. Ability to rebuild a WorkSpace to switch OS quickly" at bounding box center [175, 116] width 0 height 5
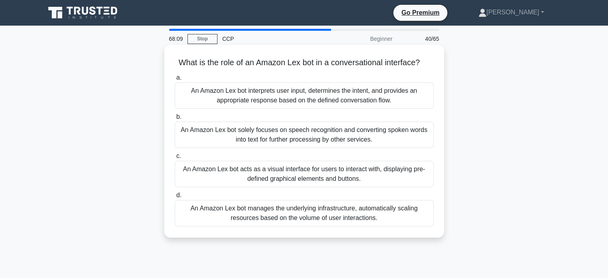
click at [286, 100] on div "An Amazon Lex bot interprets user input, determines the intent, and provides an…" at bounding box center [304, 95] width 259 height 26
click at [175, 80] on input "a. An Amazon Lex bot interprets user input, determines the intent, and provides…" at bounding box center [175, 77] width 0 height 5
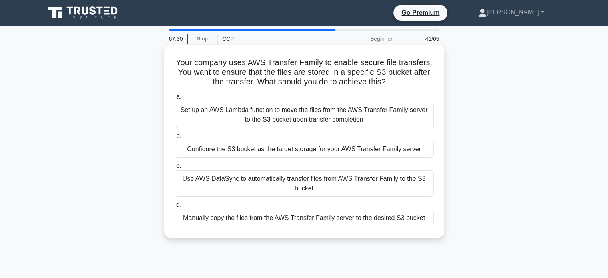
click at [299, 178] on div "Use AWS DataSync to automatically transfer files from AWS Transfer Family to th…" at bounding box center [304, 183] width 259 height 26
click at [175, 168] on input "c. Use AWS DataSync to automatically transfer files from AWS Transfer Family to…" at bounding box center [175, 165] width 0 height 5
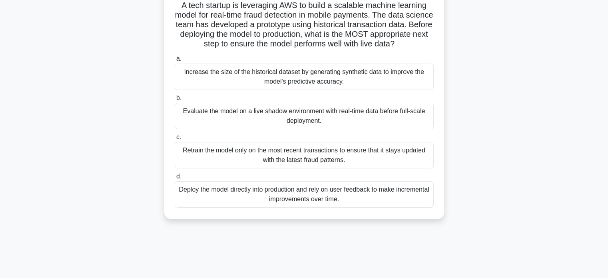
scroll to position [58, 0]
click at [241, 125] on div "Evaluate the model on a live shadow environment with real-time data before full…" at bounding box center [304, 115] width 259 height 26
click at [175, 100] on input "b. Evaluate the model on a live shadow environment with real-time data before f…" at bounding box center [175, 97] width 0 height 5
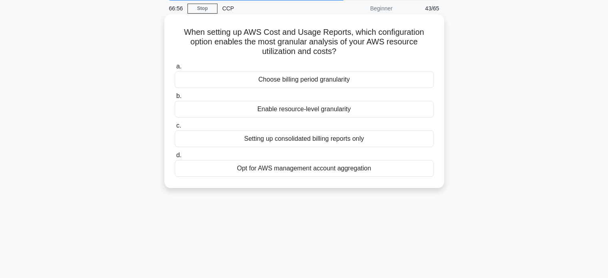
scroll to position [0, 0]
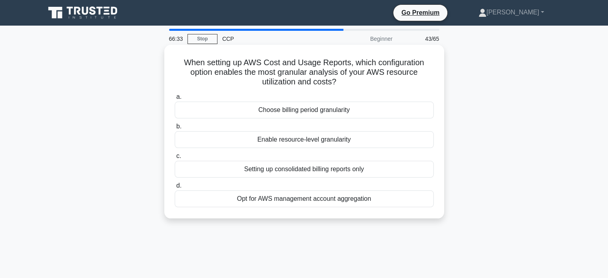
click at [277, 137] on div "Enable resource-level granularity" at bounding box center [304, 139] width 259 height 17
click at [175, 129] on input "b. Enable resource-level granularity" at bounding box center [175, 126] width 0 height 5
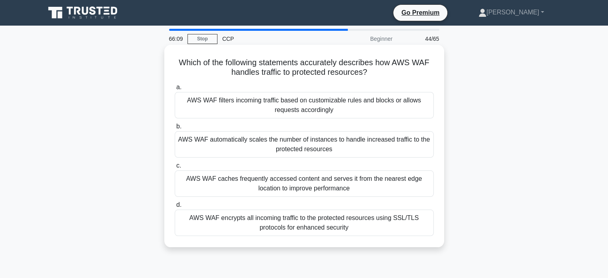
click at [270, 103] on div "AWS WAF filters incoming traffic based on customizable rules and blocks or allo…" at bounding box center [304, 105] width 259 height 26
click at [175, 90] on input "a. AWS WAF filters incoming traffic based on customizable rules and blocks or a…" at bounding box center [175, 87] width 0 height 5
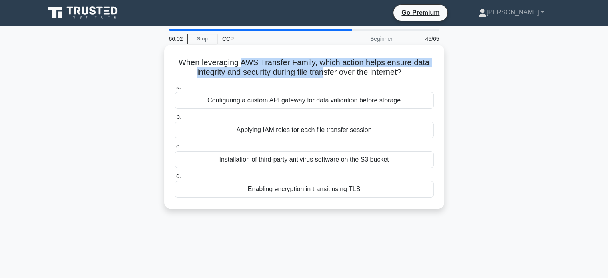
drag, startPoint x: 240, startPoint y: 65, endPoint x: 326, endPoint y: 76, distance: 87.0
click at [326, 76] on h5 "When leveraging AWS Transfer Family, which action helps ensure data integrity a…" at bounding box center [304, 68] width 261 height 20
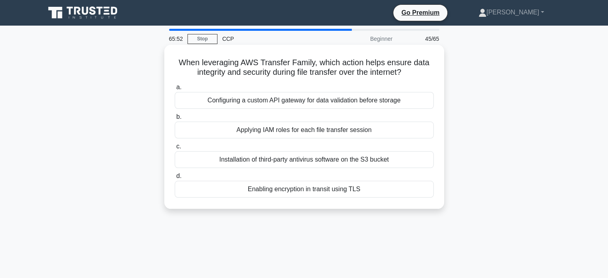
click at [277, 190] on div "Enabling encryption in transit using TLS" at bounding box center [304, 189] width 259 height 17
click at [175, 179] on input "d. Enabling encryption in transit using TLS" at bounding box center [175, 176] width 0 height 5
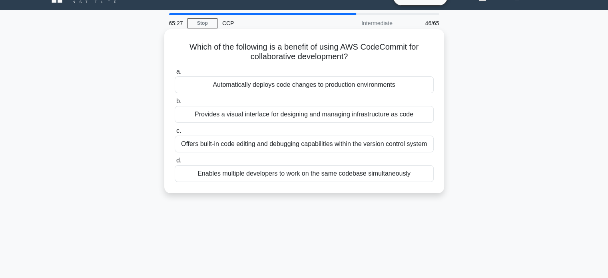
scroll to position [16, 0]
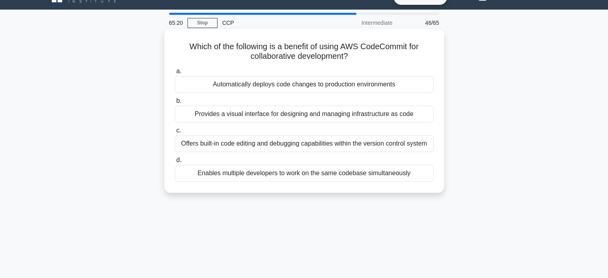
click at [265, 145] on div "Offers built-in code editing and debugging capabilities within the version cont…" at bounding box center [304, 143] width 259 height 17
click at [175, 133] on input "c. Offers built-in code editing and debugging capabilities within the version c…" at bounding box center [175, 130] width 0 height 5
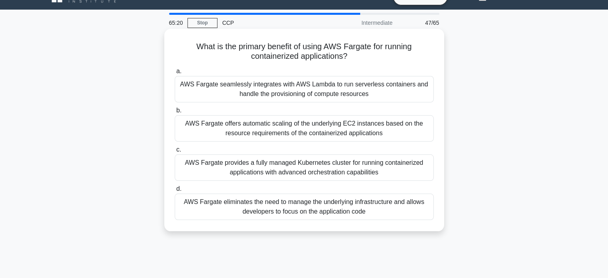
scroll to position [0, 0]
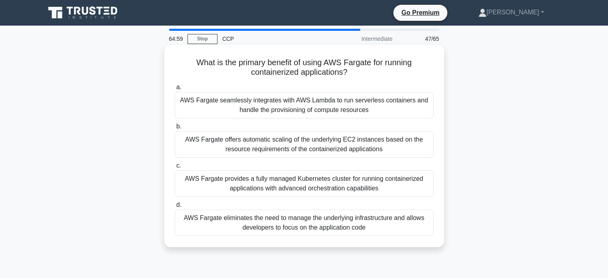
click at [291, 219] on div "AWS Fargate eliminates the need to manage the underlying infrastructure and all…" at bounding box center [304, 223] width 259 height 26
click at [175, 208] on input "d. AWS Fargate eliminates the need to manage the underlying infrastructure and …" at bounding box center [175, 204] width 0 height 5
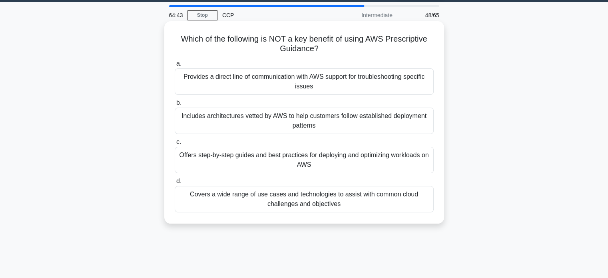
scroll to position [24, 0]
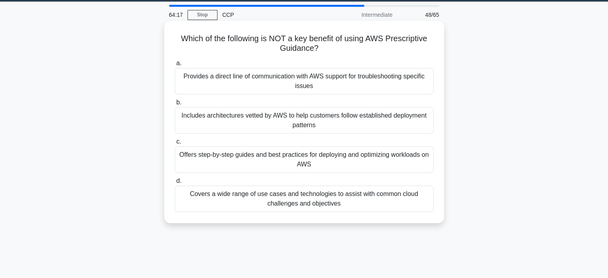
click at [329, 81] on div "Provides a direct line of communication with AWS support for troubleshooting sp…" at bounding box center [304, 81] width 259 height 26
click at [175, 66] on input "a. Provides a direct line of communication with AWS support for troubleshooting…" at bounding box center [175, 63] width 0 height 5
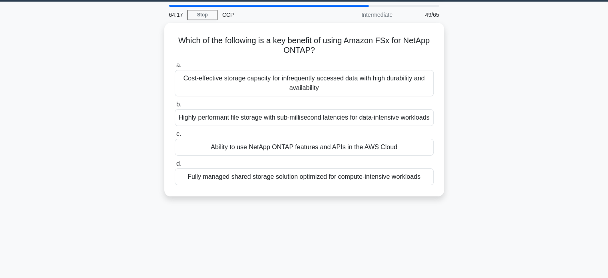
scroll to position [0, 0]
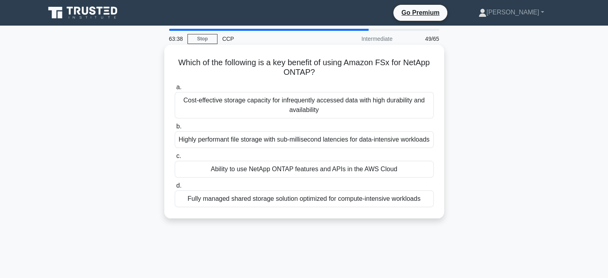
click at [244, 146] on div "Highly performant file storage with sub-millisecond latencies for data-intensiv…" at bounding box center [304, 139] width 259 height 17
click at [175, 129] on input "b. Highly performant file storage with sub-millisecond latencies for data-inten…" at bounding box center [175, 126] width 0 height 5
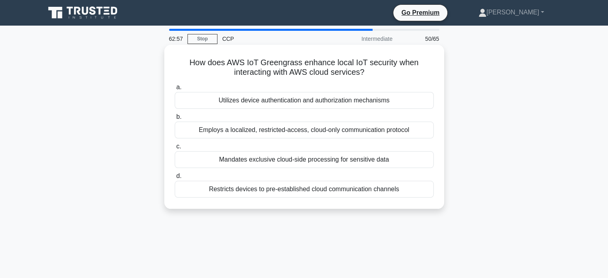
click at [314, 102] on div "Utilizes device authentication and authorization mechanisms" at bounding box center [304, 100] width 259 height 17
click at [175, 90] on input "a. Utilizes device authentication and authorization mechanisms" at bounding box center [175, 87] width 0 height 5
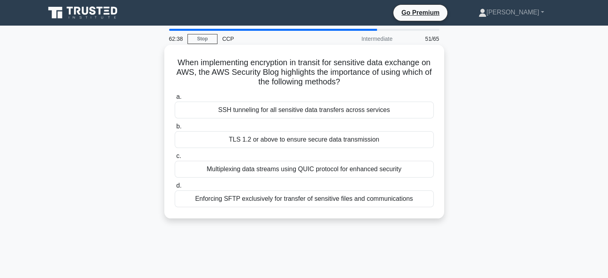
click at [295, 138] on div "TLS 1.2 or above to ensure secure data transmission" at bounding box center [304, 139] width 259 height 17
click at [175, 129] on input "b. TLS 1.2 or above to ensure secure data transmission" at bounding box center [175, 126] width 0 height 5
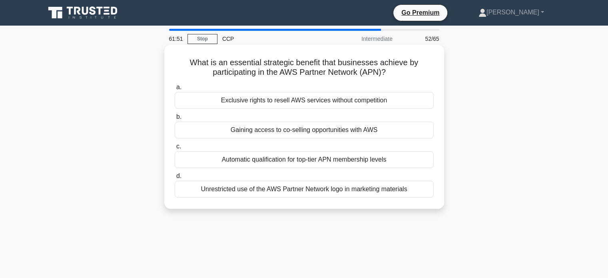
click at [268, 134] on div "Gaining access to co-selling opportunities with AWS" at bounding box center [304, 130] width 259 height 17
click at [175, 120] on input "b. Gaining access to co-selling opportunities with AWS" at bounding box center [175, 116] width 0 height 5
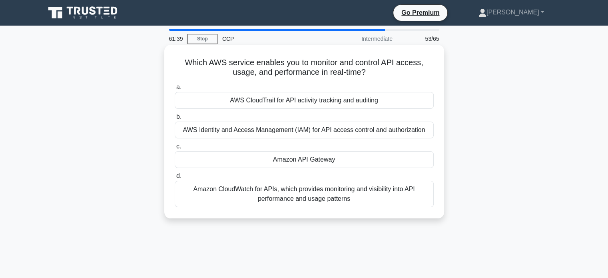
click at [284, 99] on div "AWS CloudTrail for API activity tracking and auditing" at bounding box center [304, 100] width 259 height 17
click at [175, 90] on input "a. AWS CloudTrail for API activity tracking and auditing" at bounding box center [175, 87] width 0 height 5
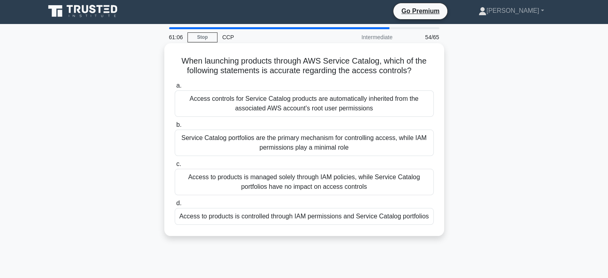
scroll to position [1, 0]
click at [323, 214] on div "Access to products is controlled through IAM permissions and Service Catalog po…" at bounding box center [304, 216] width 259 height 17
click at [175, 206] on input "d. Access to products is controlled through IAM permissions and Service Catalog…" at bounding box center [175, 203] width 0 height 5
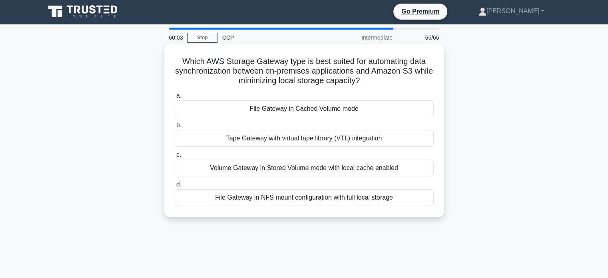
scroll to position [0, 0]
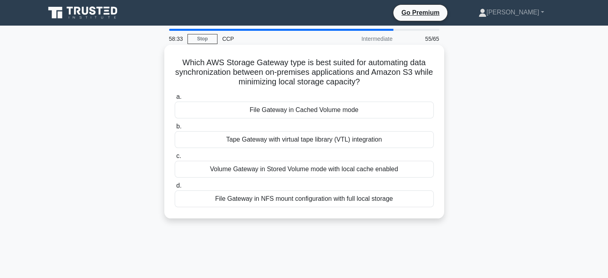
click at [294, 201] on div "File Gateway in NFS mount configuration with full local storage" at bounding box center [304, 198] width 259 height 17
click at [175, 188] on input "d. File Gateway in NFS mount configuration with full local storage" at bounding box center [175, 185] width 0 height 5
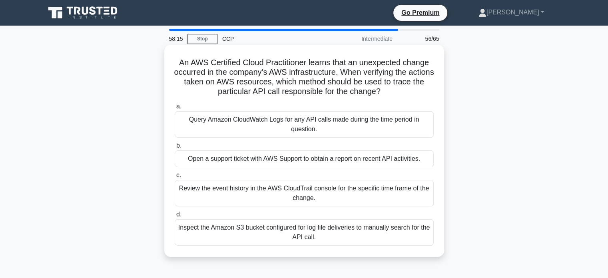
click at [311, 195] on div "Review the event history in the AWS CloudTrail console for the specific time fr…" at bounding box center [304, 193] width 259 height 26
click at [175, 178] on input "c. Review the event history in the AWS CloudTrail console for the specific time…" at bounding box center [175, 175] width 0 height 5
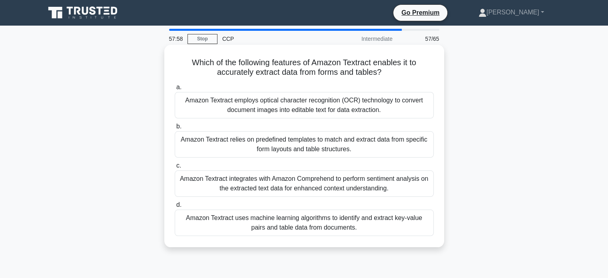
click at [289, 109] on div "Amazon Textract employs optical character recognition (OCR) technology to conve…" at bounding box center [304, 105] width 259 height 26
click at [175, 90] on input "a. Amazon Textract employs optical character recognition (OCR) technology to co…" at bounding box center [175, 87] width 0 height 5
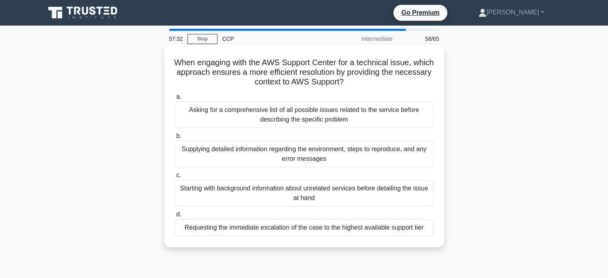
click at [320, 162] on div "Supplying detailed information regarding the environment, steps to reproduce, a…" at bounding box center [304, 154] width 259 height 26
click at [175, 139] on input "b. Supplying detailed information regarding the environment, steps to reproduce…" at bounding box center [175, 136] width 0 height 5
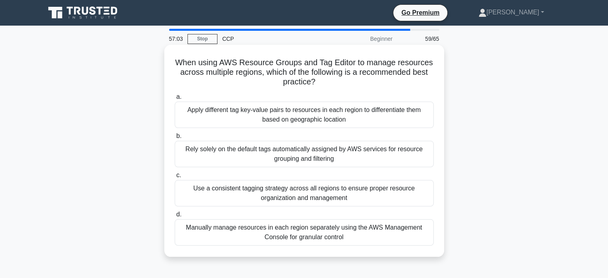
click at [269, 117] on div "Apply different tag key-value pairs to resources in each region to differentiat…" at bounding box center [304, 115] width 259 height 26
click at [175, 100] on input "a. Apply different tag key-value pairs to resources in each region to different…" at bounding box center [175, 96] width 0 height 5
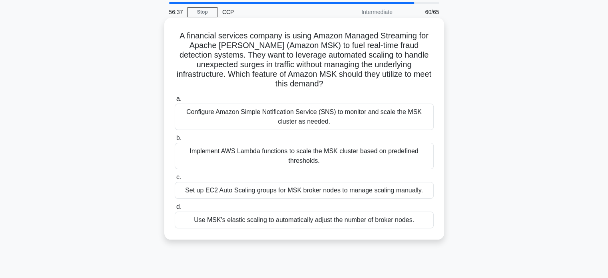
scroll to position [27, 0]
click at [273, 213] on div "Use MSK's elastic scaling to automatically adjust the number of broker nodes." at bounding box center [304, 219] width 259 height 17
click at [175, 209] on input "d. Use MSK's elastic scaling to automatically adjust the number of broker nodes." at bounding box center [175, 206] width 0 height 5
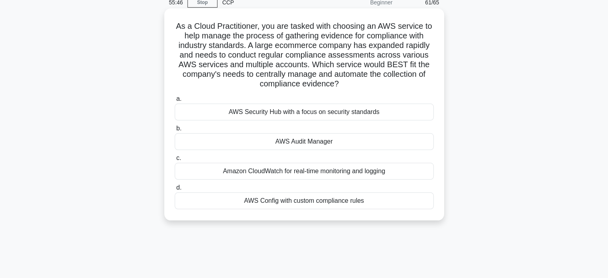
scroll to position [37, 0]
click at [297, 142] on div "AWS Audit Manager" at bounding box center [304, 141] width 259 height 17
click at [175, 131] on input "b. AWS Audit Manager" at bounding box center [175, 128] width 0 height 5
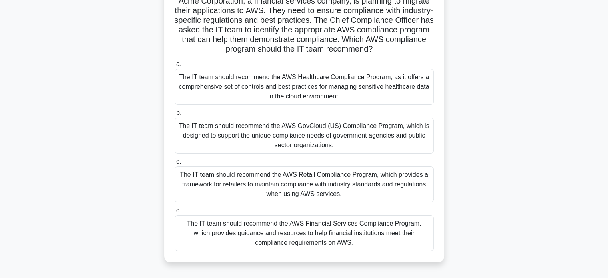
scroll to position [62, 0]
click at [353, 241] on div "The IT team should recommend the AWS Financial Services Compliance Program, whi…" at bounding box center [304, 233] width 259 height 36
click at [175, 213] on input "d. The IT team should recommend the AWS Financial Services Compliance Program, …" at bounding box center [175, 210] width 0 height 5
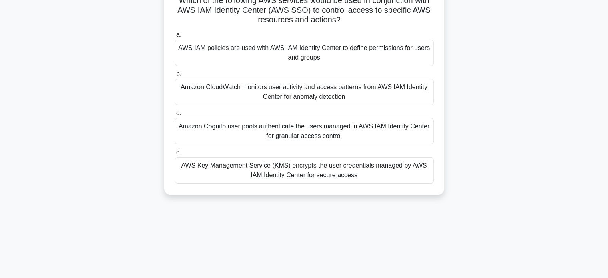
scroll to position [0, 0]
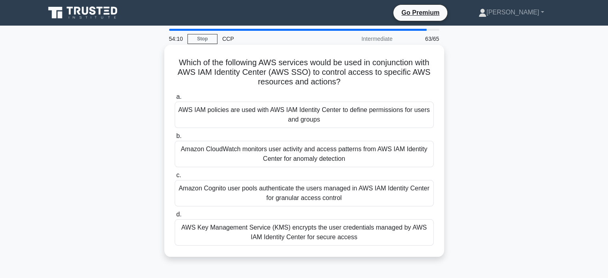
click at [315, 191] on div "Amazon Cognito user pools authenticate the users managed in AWS IAM Identity Ce…" at bounding box center [304, 193] width 259 height 26
click at [175, 178] on input "c. Amazon Cognito user pools authenticate the users managed in AWS IAM Identity…" at bounding box center [175, 175] width 0 height 5
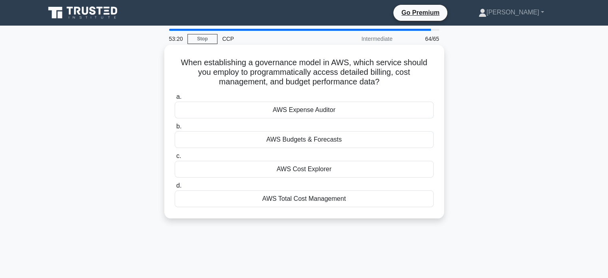
click at [311, 170] on div "AWS Cost Explorer" at bounding box center [304, 169] width 259 height 17
click at [175, 159] on input "c. AWS Cost Explorer" at bounding box center [175, 156] width 0 height 5
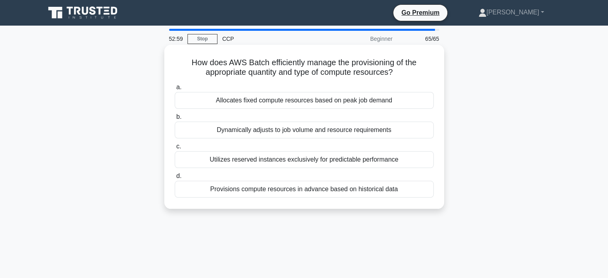
click at [292, 134] on div "Dynamically adjusts to job volume and resource requirements" at bounding box center [304, 130] width 259 height 17
click at [175, 120] on input "b. Dynamically adjusts to job volume and resource requirements" at bounding box center [175, 116] width 0 height 5
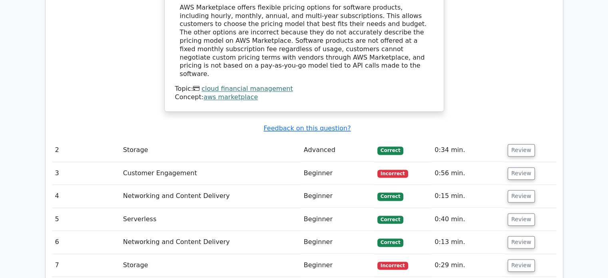
scroll to position [1104, 0]
click at [515, 167] on button "Review" at bounding box center [521, 173] width 27 height 12
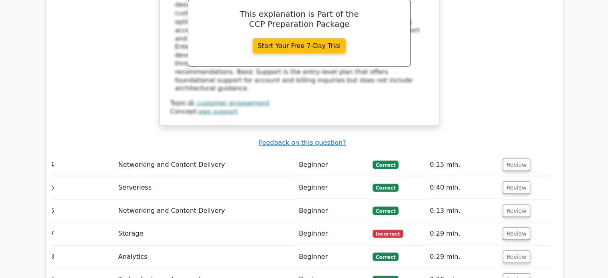
scroll to position [1502, 0]
click at [510, 227] on button "Review" at bounding box center [516, 233] width 27 height 12
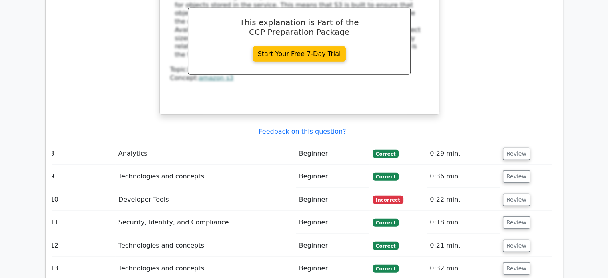
scroll to position [1964, 0]
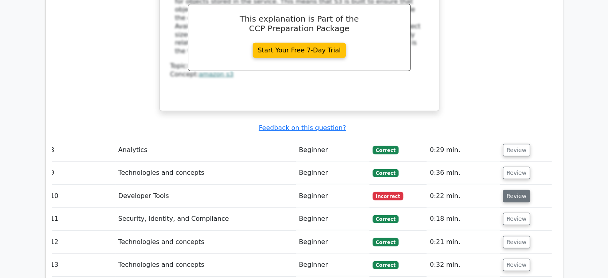
click at [510, 190] on button "Review" at bounding box center [516, 196] width 27 height 12
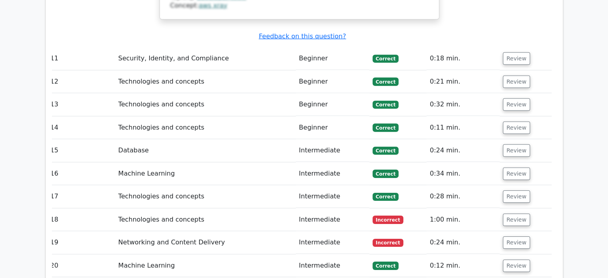
scroll to position [2492, 0]
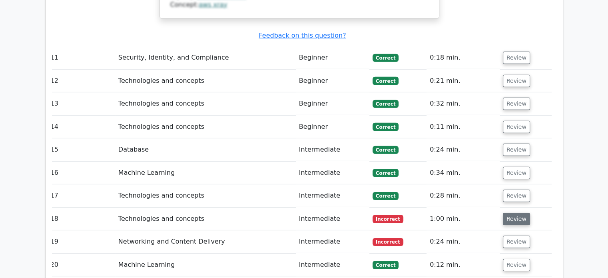
click at [520, 213] on button "Review" at bounding box center [516, 219] width 27 height 12
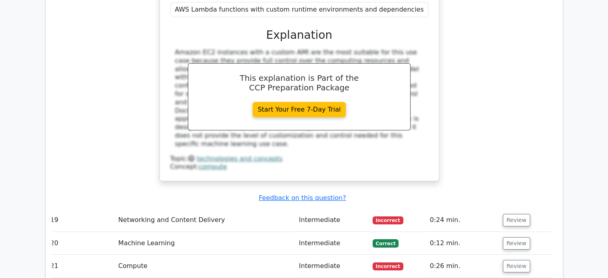
scroll to position [2883, 0]
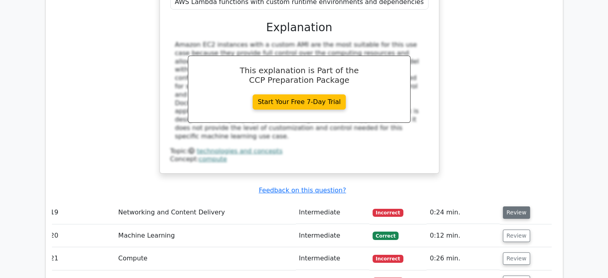
click at [515, 206] on button "Review" at bounding box center [516, 212] width 27 height 12
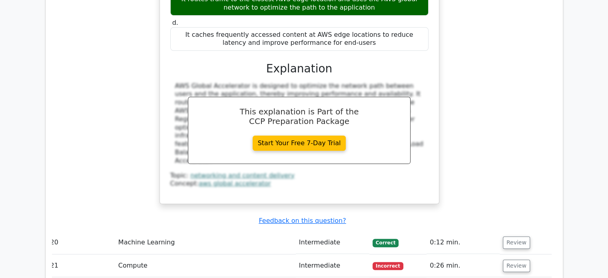
scroll to position [3251, 0]
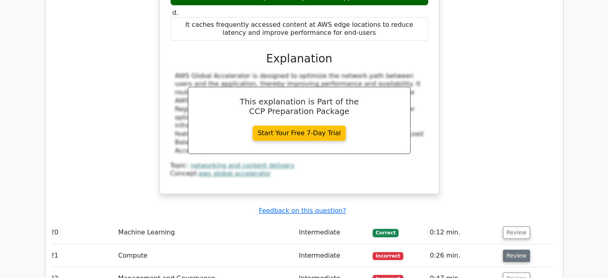
click at [513, 249] on button "Review" at bounding box center [516, 255] width 27 height 12
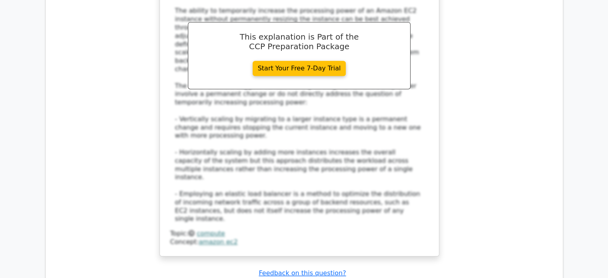
scroll to position [3694, 0]
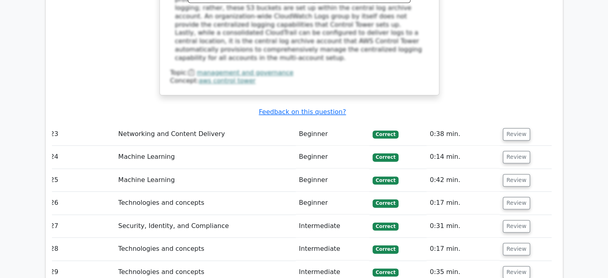
scroll to position [4273, 0]
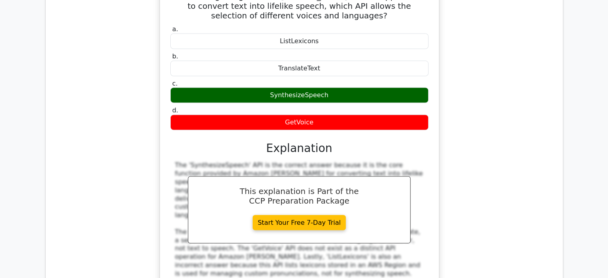
scroll to position [4630, 0]
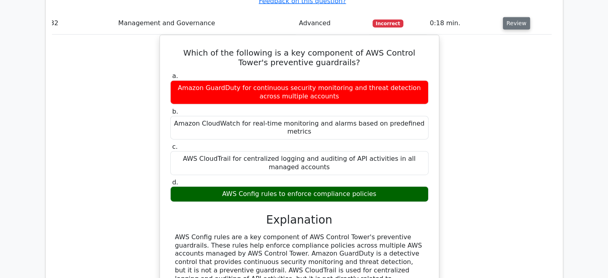
scroll to position [4951, 0]
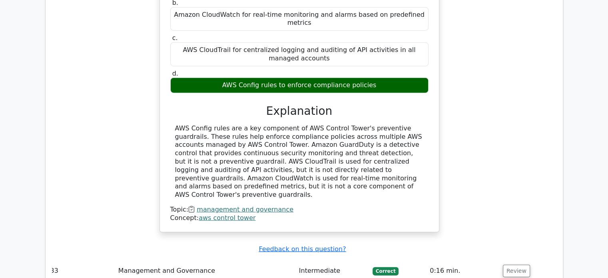
scroll to position [5060, 0]
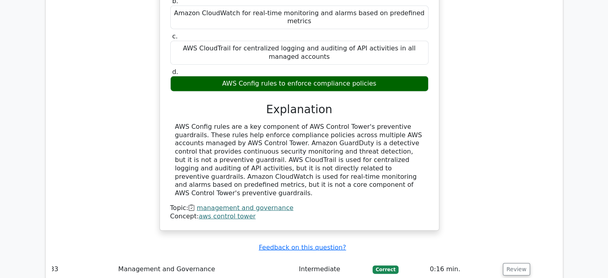
drag, startPoint x: 233, startPoint y: 105, endPoint x: 365, endPoint y: 118, distance: 132.2
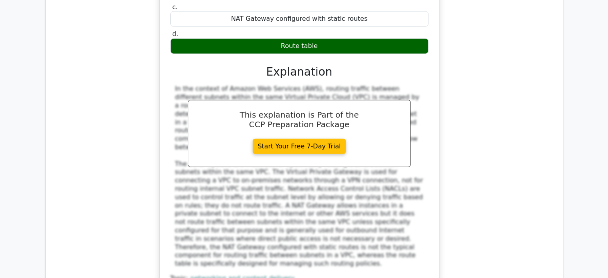
scroll to position [5461, 0]
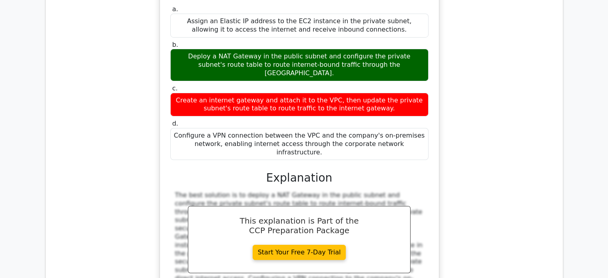
scroll to position [5906, 0]
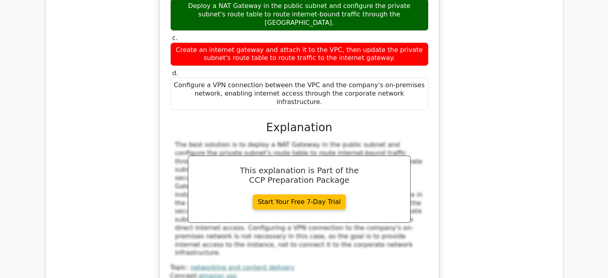
scroll to position [5959, 0]
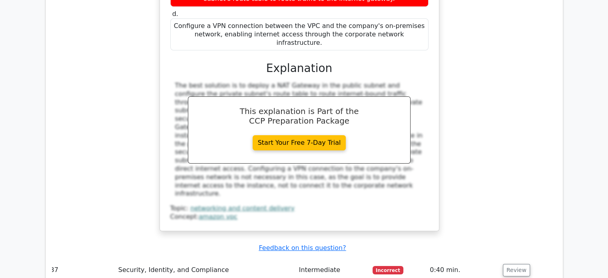
scroll to position [6018, 0]
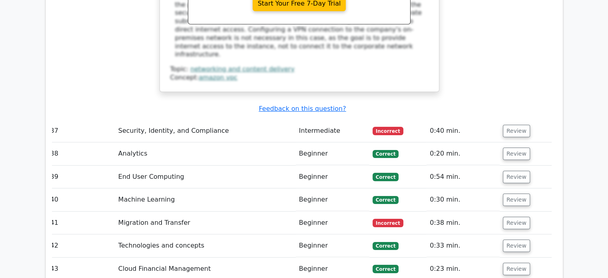
scroll to position [6156, 0]
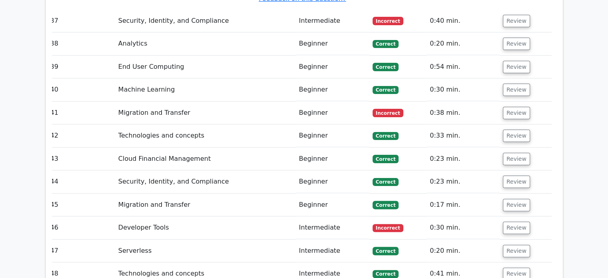
scroll to position [6269, 0]
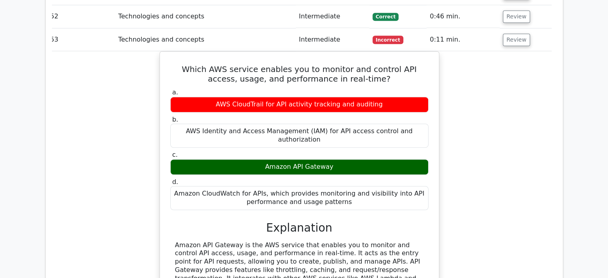
scroll to position [6615, 0]
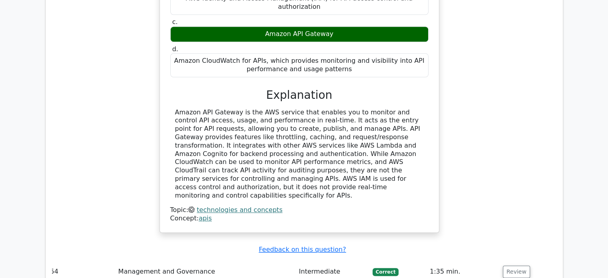
scroll to position [6748, 0]
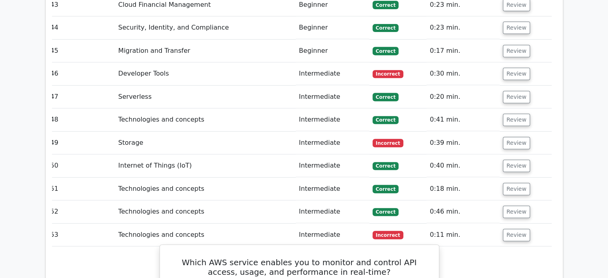
drag, startPoint x: 316, startPoint y: 71, endPoint x: 337, endPoint y: 174, distance: 104.9
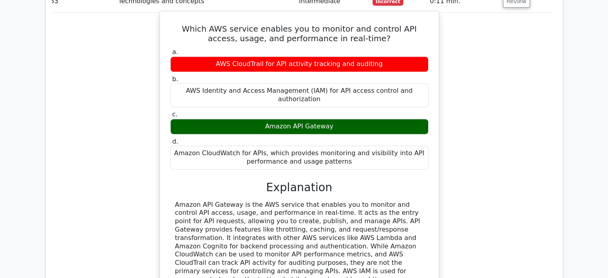
scroll to position [6654, 0]
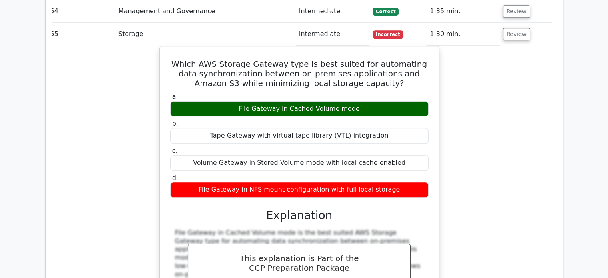
scroll to position [7009, 0]
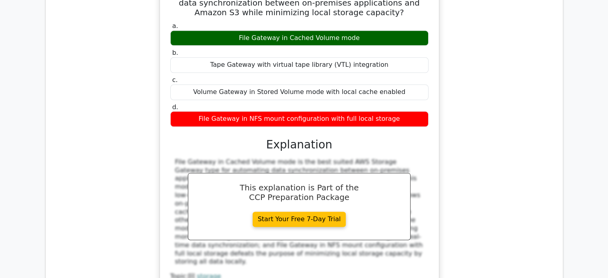
scroll to position [7079, 0]
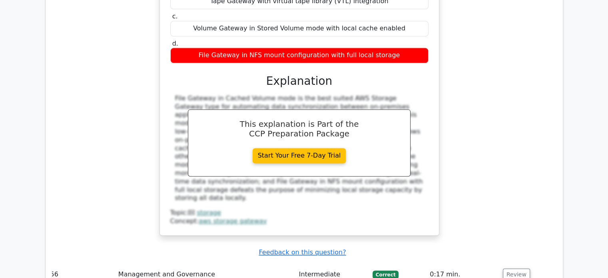
scroll to position [7142, 0]
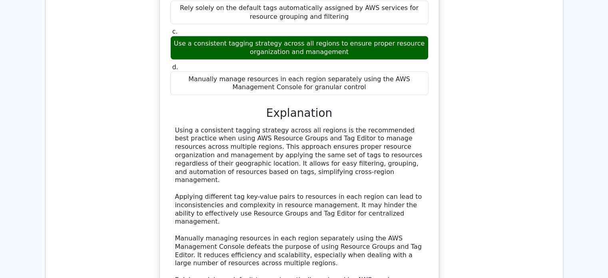
scroll to position [7589, 0]
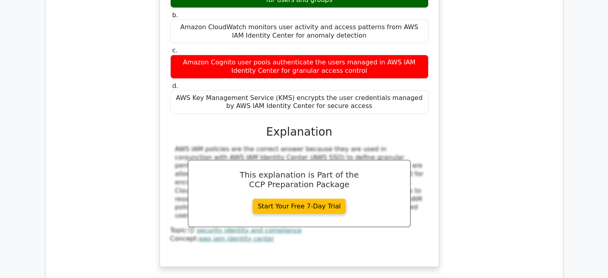
scroll to position [8125, 0]
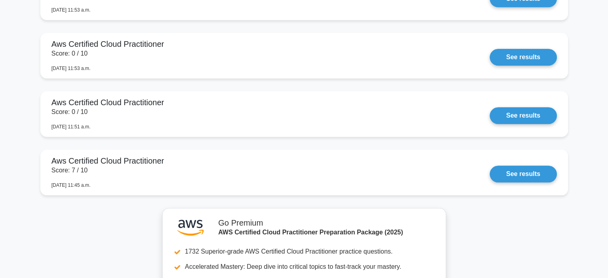
scroll to position [759, 0]
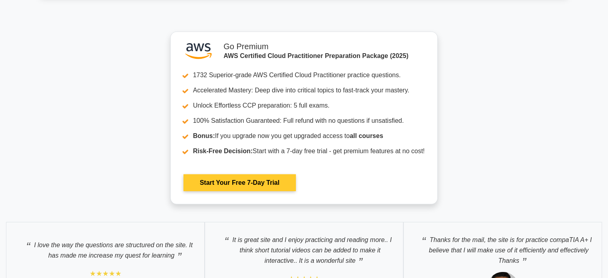
scroll to position [2190, 0]
